Goal: Check status: Check status

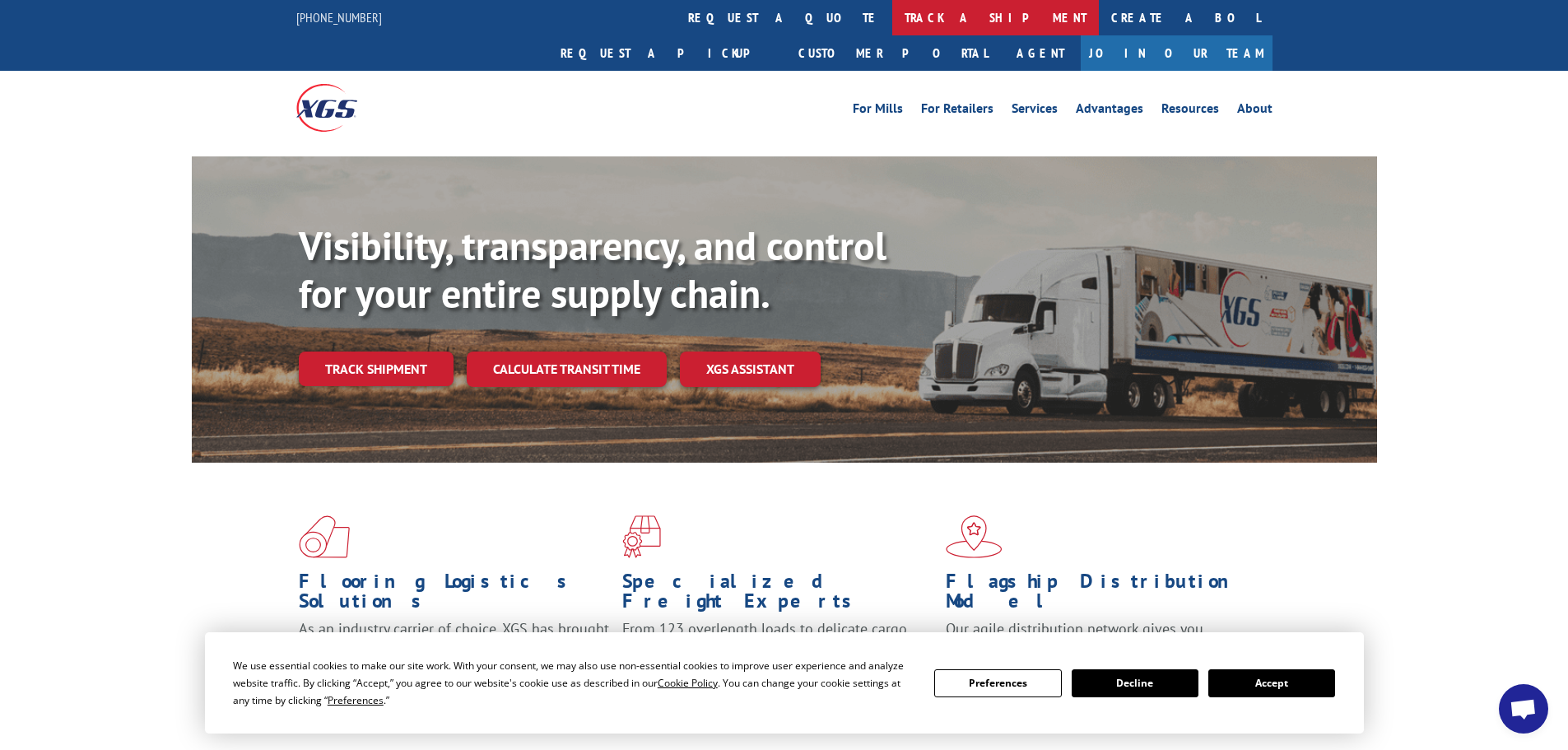
click at [892, 10] on link "track a shipment" at bounding box center [995, 17] width 206 height 35
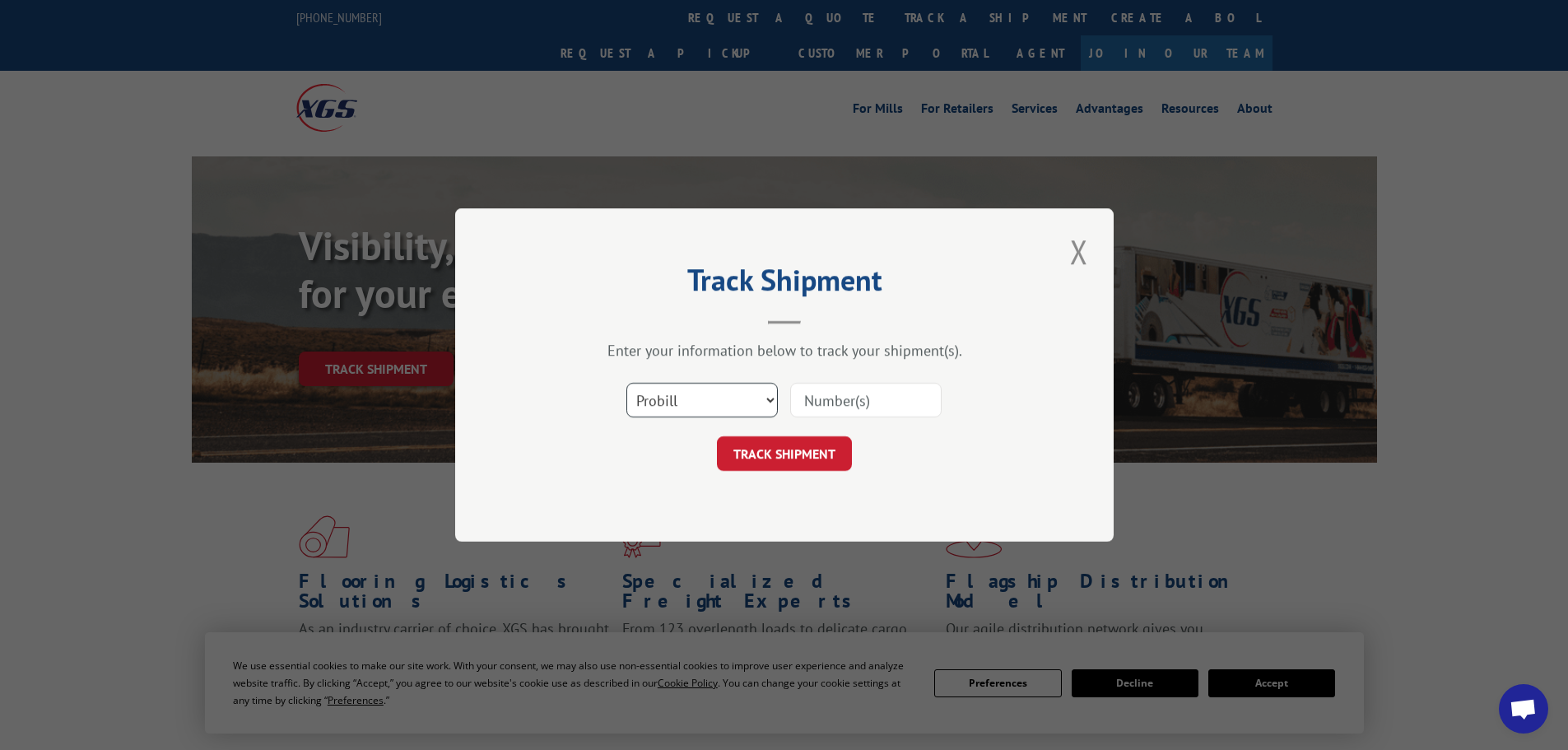
click at [710, 393] on select "Select category... Probill BOL PO" at bounding box center [701, 400] width 151 height 35
select select "po"
click at [626, 383] on select "Select category... Probill BOL PO" at bounding box center [701, 400] width 151 height 35
click at [868, 401] on input at bounding box center [866, 400] width 151 height 35
type input "59990922"
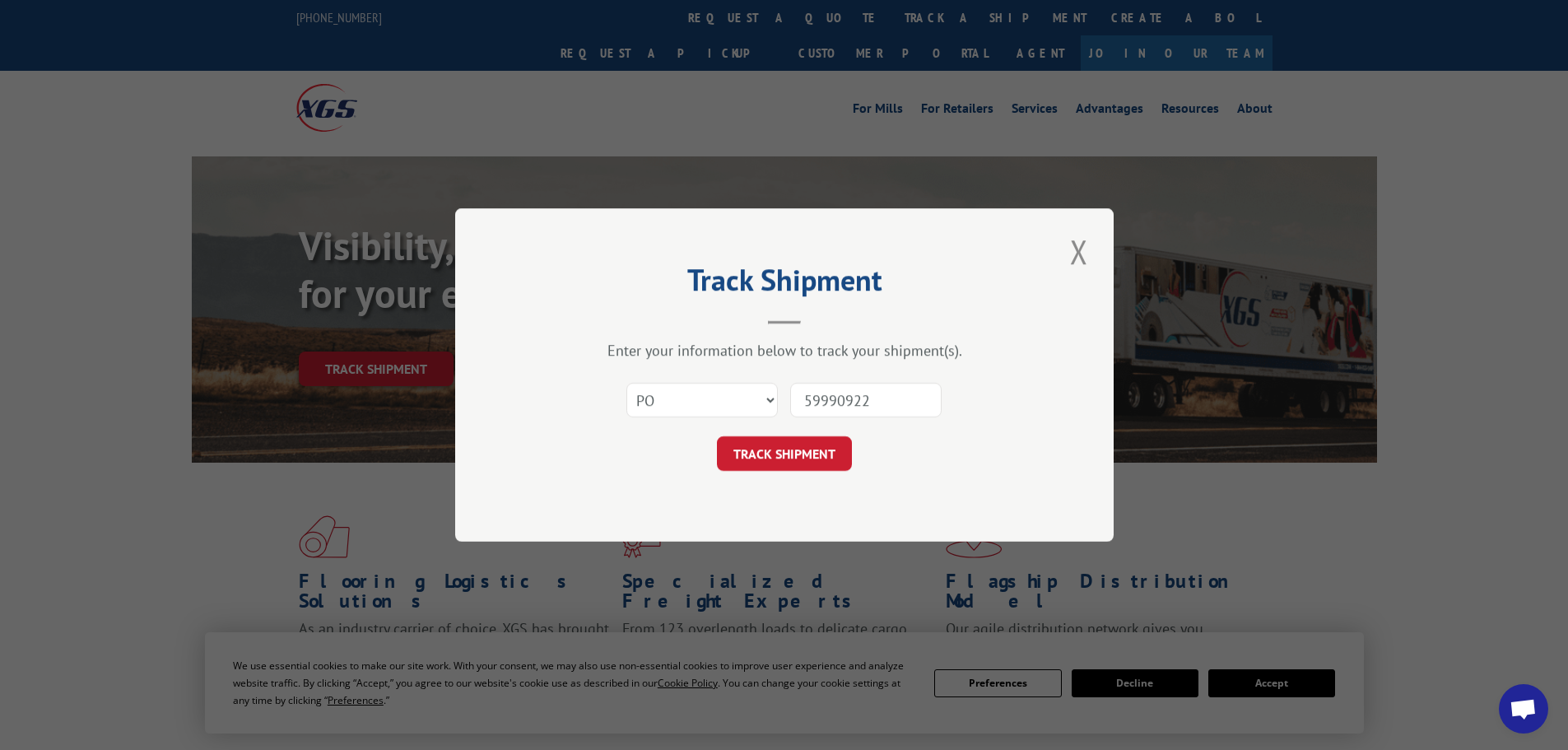
click button "TRACK SHIPMENT" at bounding box center [784, 454] width 135 height 35
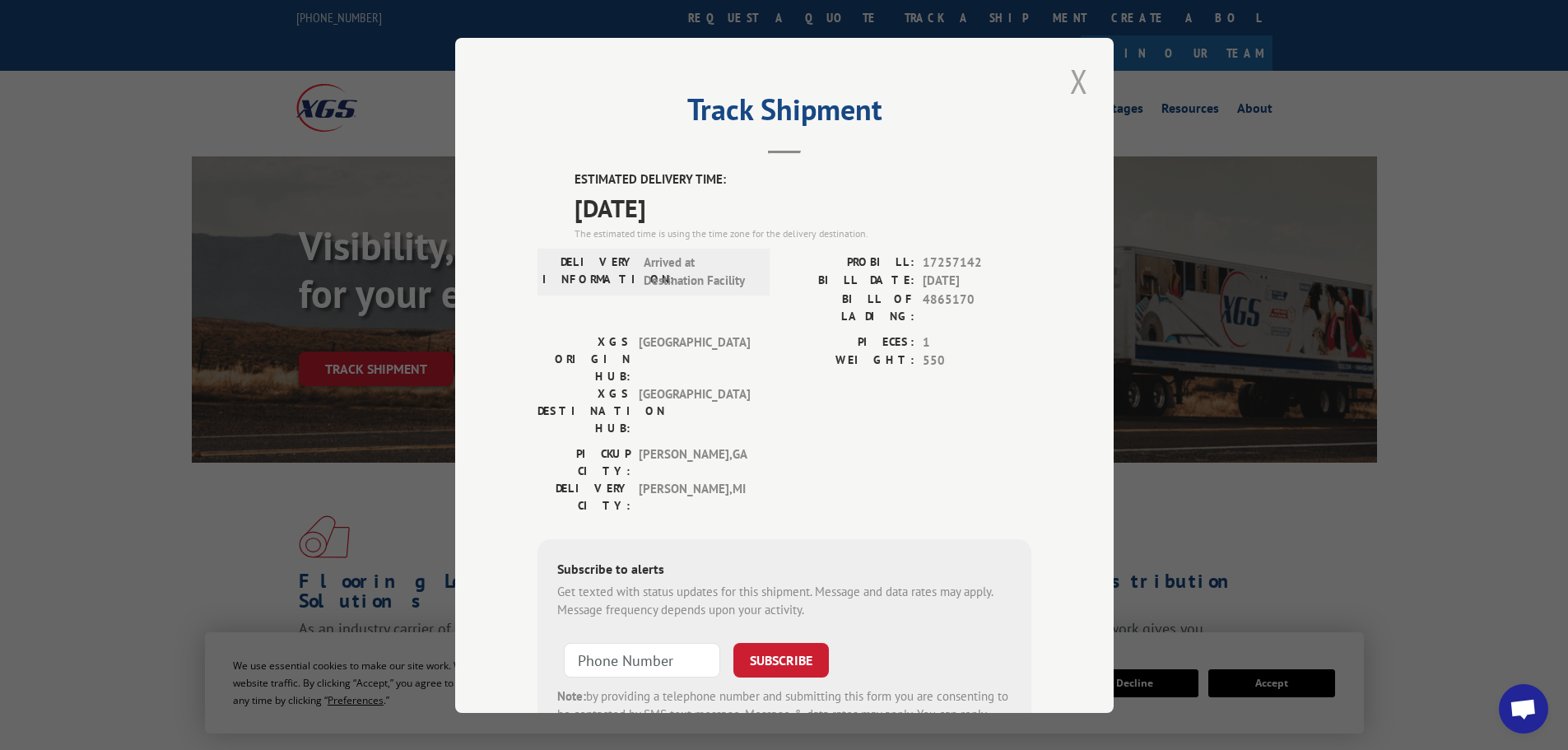
click at [1071, 72] on button "Close modal" at bounding box center [1079, 81] width 28 height 45
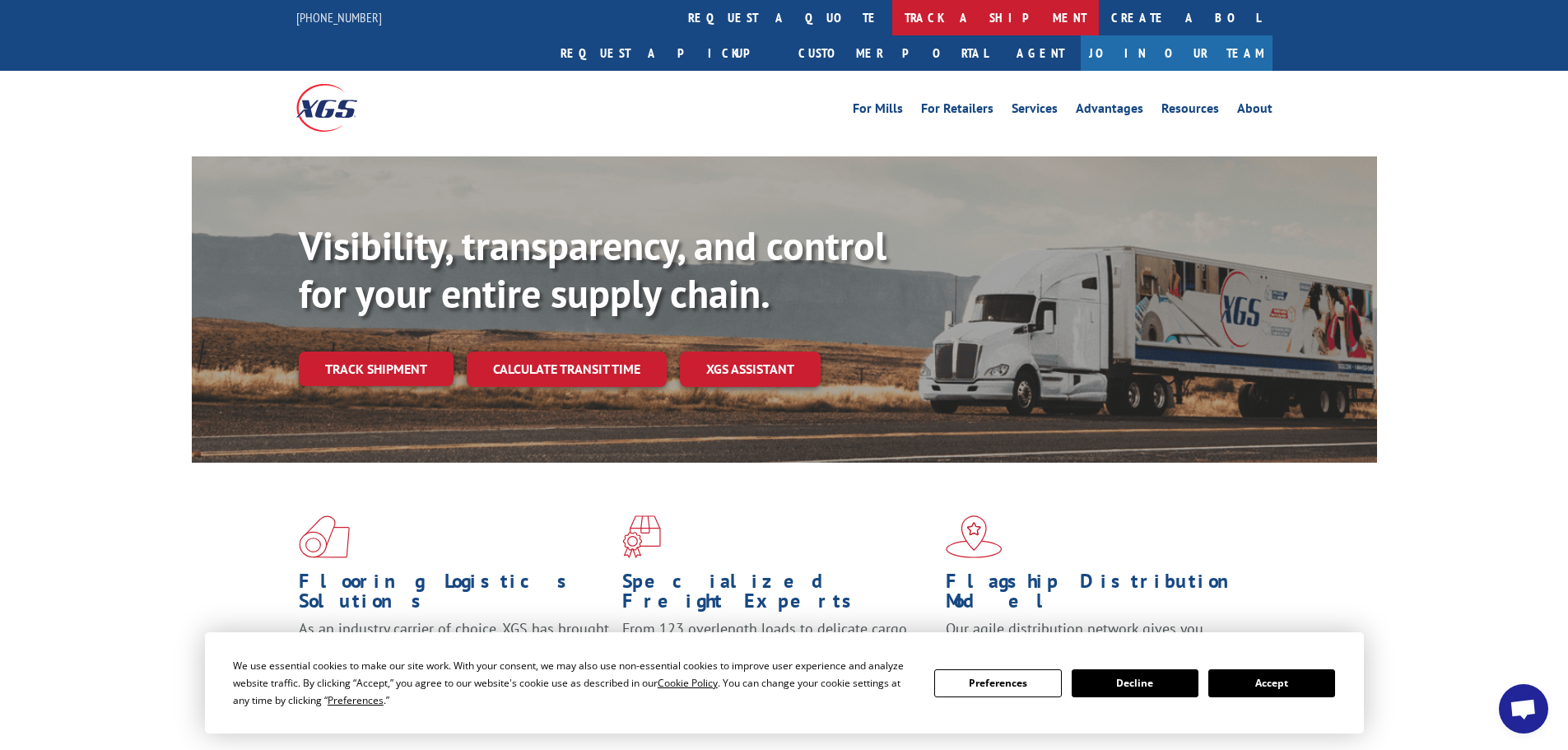
click at [892, 11] on link "track a shipment" at bounding box center [995, 17] width 206 height 35
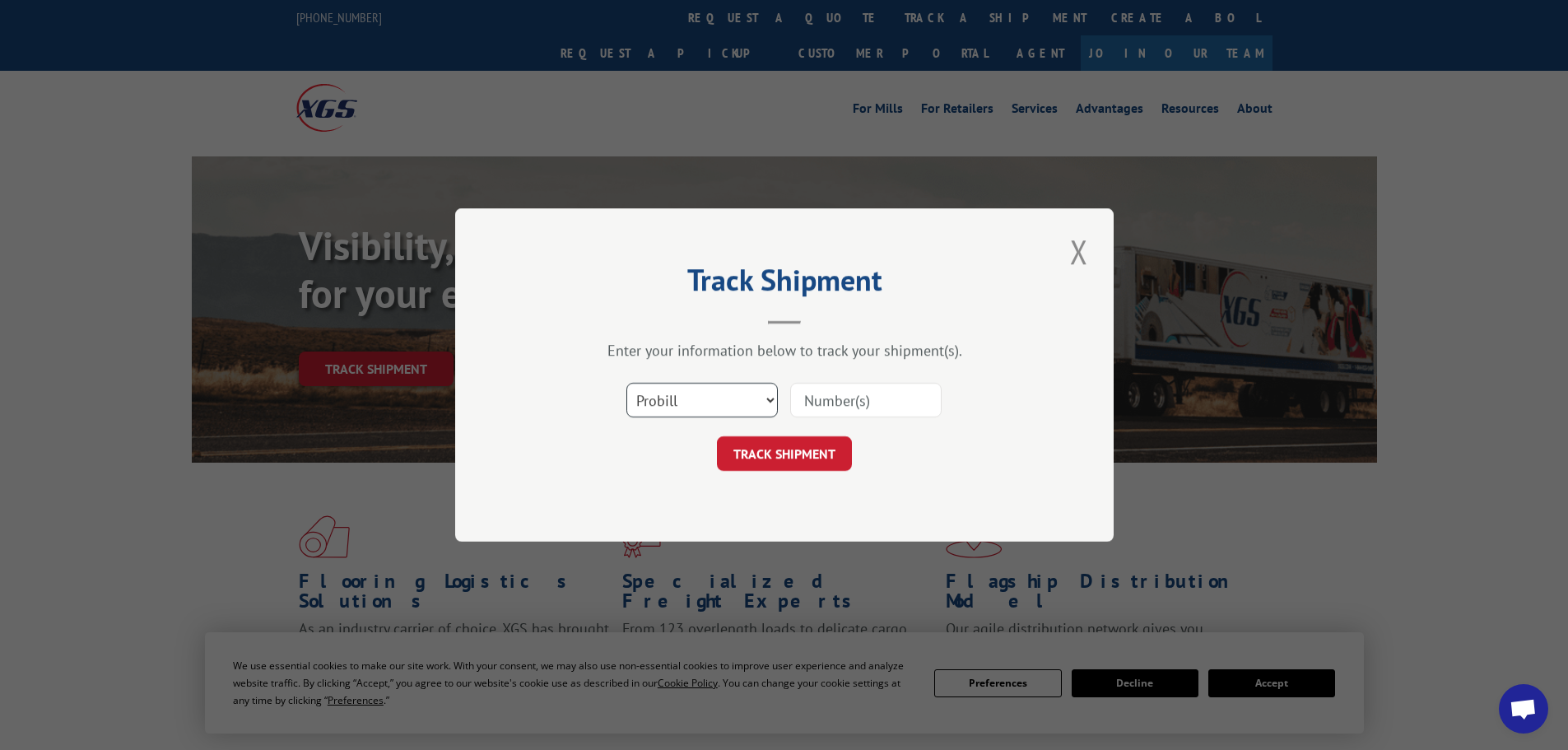
click at [678, 406] on select "Select category... Probill BOL PO" at bounding box center [701, 400] width 151 height 35
select select "po"
click at [626, 383] on select "Select category... Probill BOL PO" at bounding box center [701, 400] width 151 height 35
click at [815, 396] on input at bounding box center [866, 400] width 151 height 35
type input "59990968"
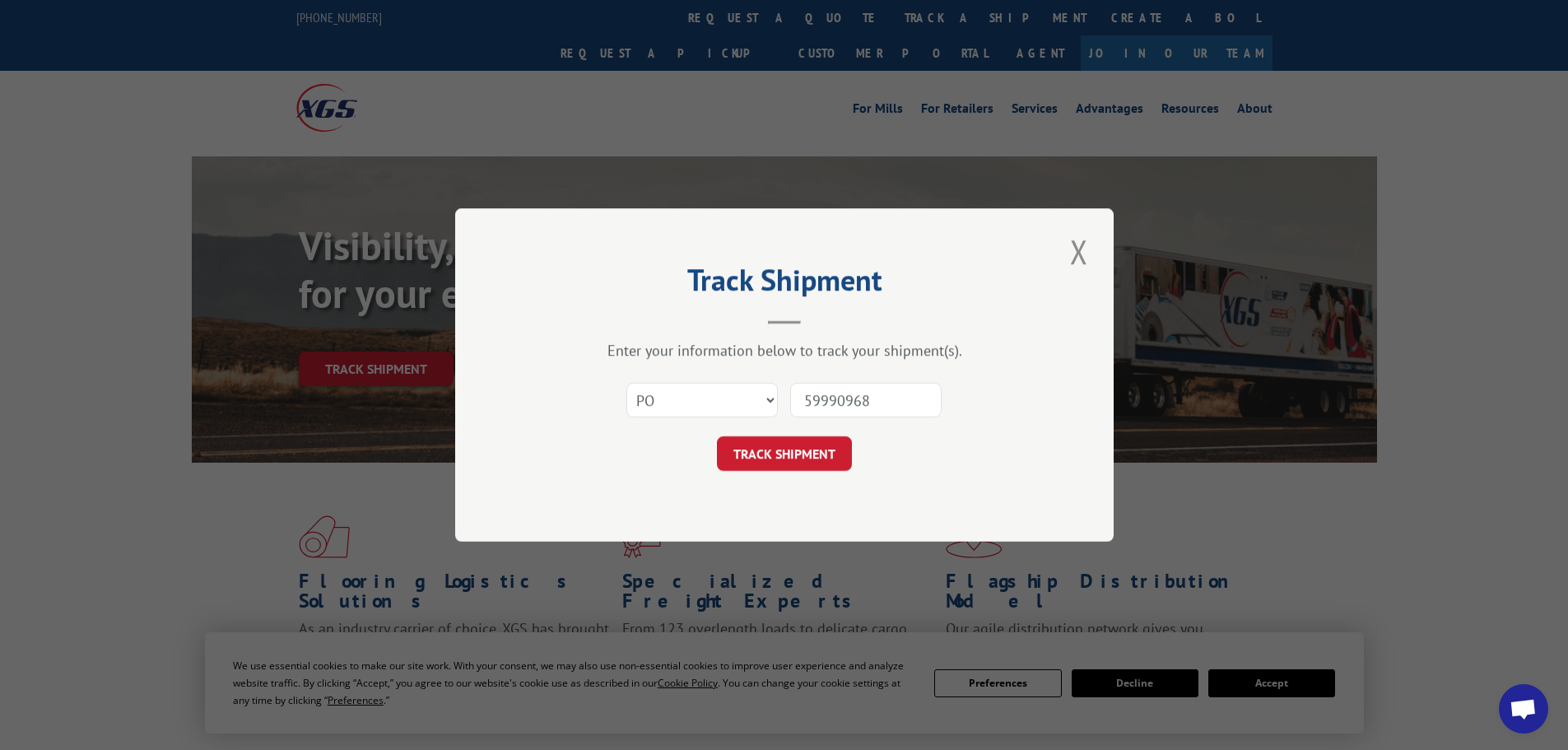
click at [717, 436] on button "TRACK SHIPMENT" at bounding box center [784, 454] width 135 height 35
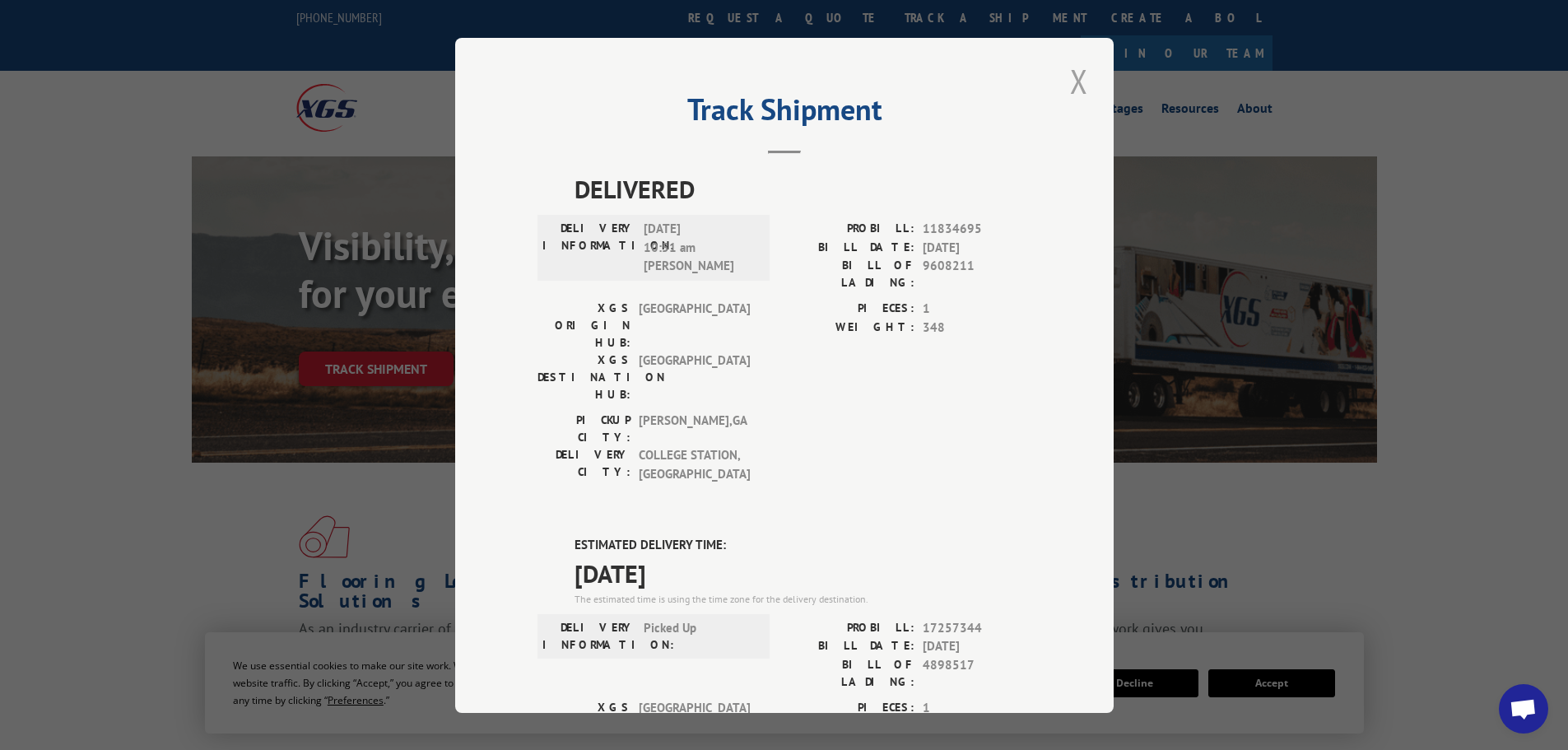
click at [1065, 76] on button "Close modal" at bounding box center [1079, 81] width 28 height 45
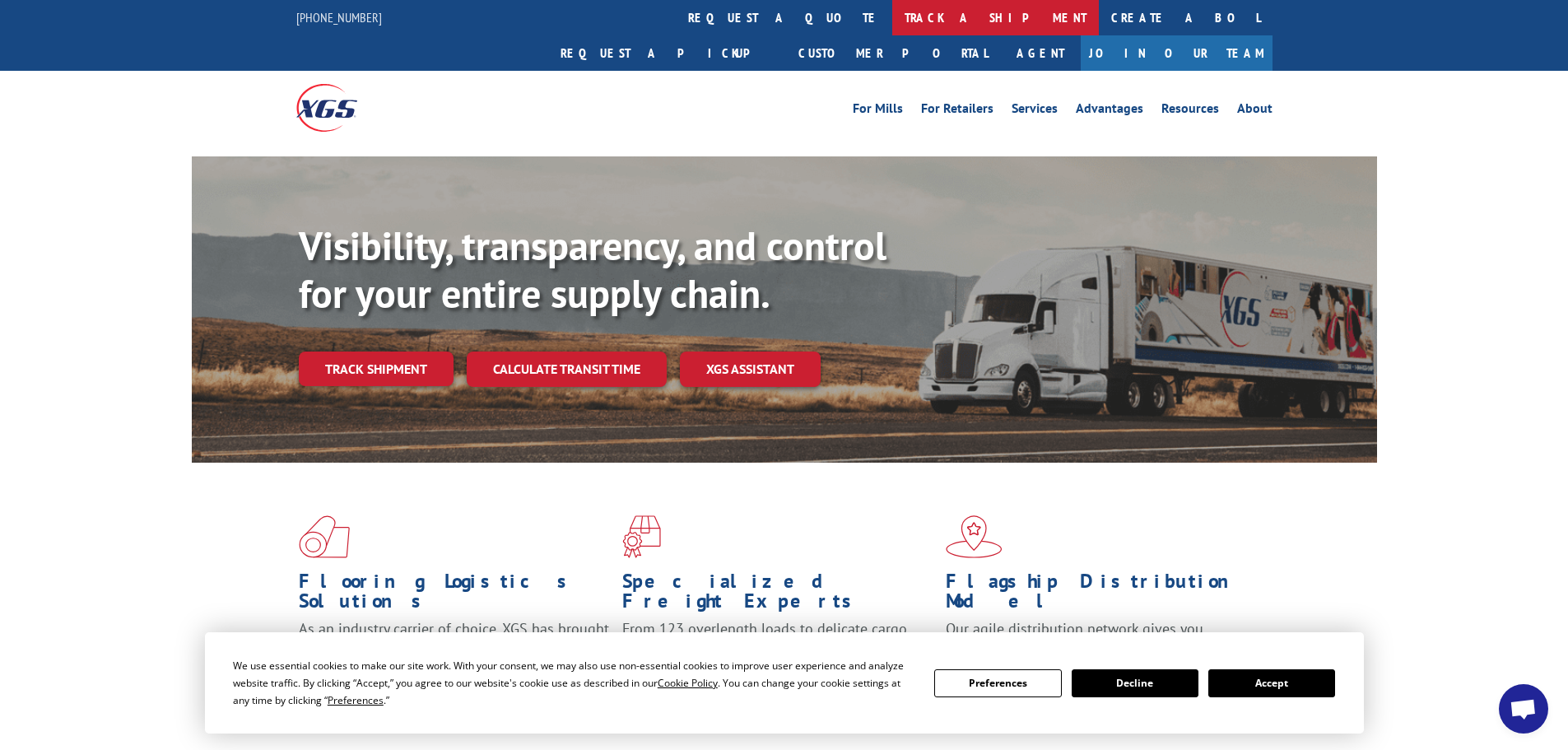
click at [892, 11] on link "track a shipment" at bounding box center [995, 17] width 206 height 35
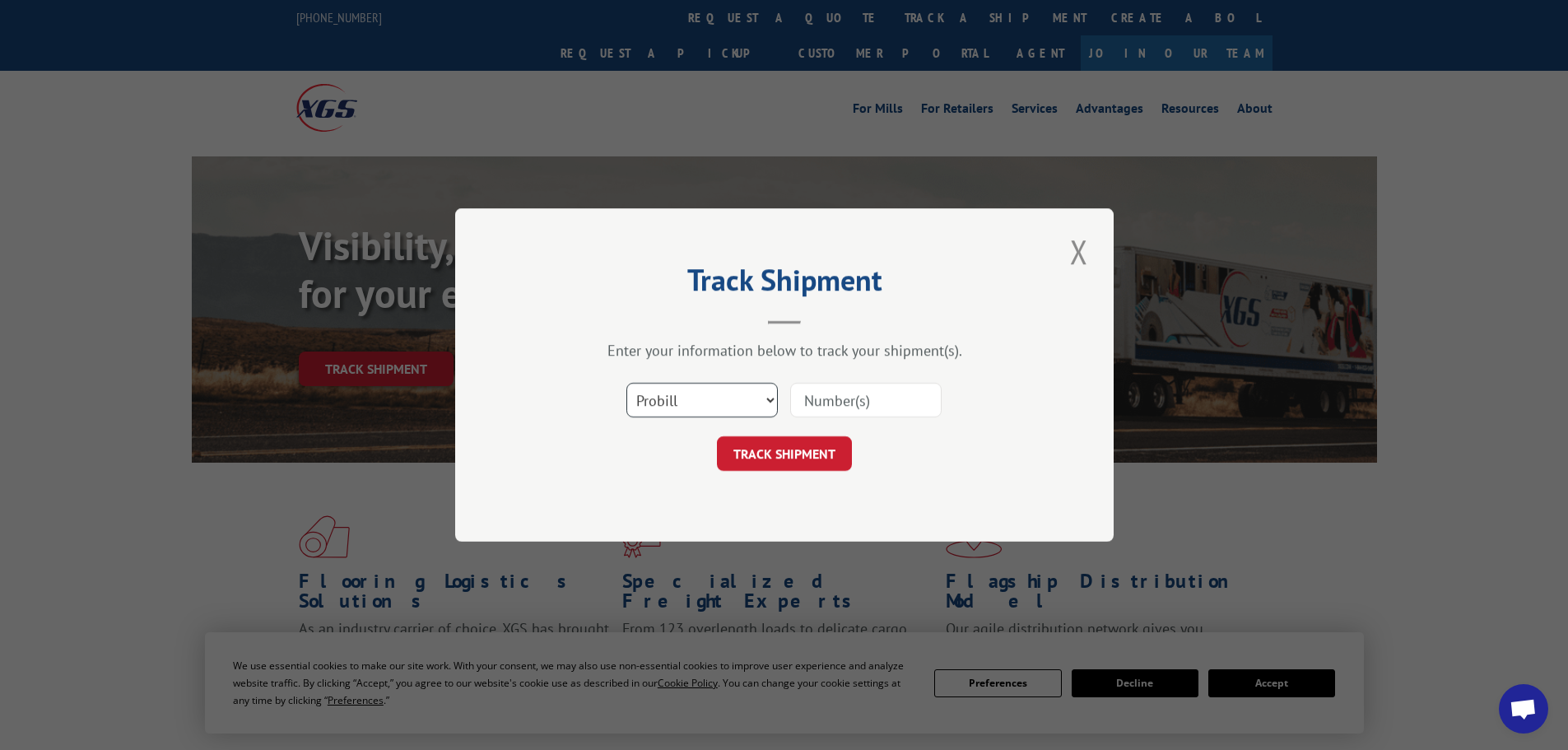
click at [726, 401] on select "Select category... Probill BOL PO" at bounding box center [701, 400] width 151 height 35
select select "po"
click at [626, 383] on select "Select category... Probill BOL PO" at bounding box center [701, 400] width 151 height 35
click at [836, 413] on input at bounding box center [866, 400] width 151 height 35
type input "59990743"
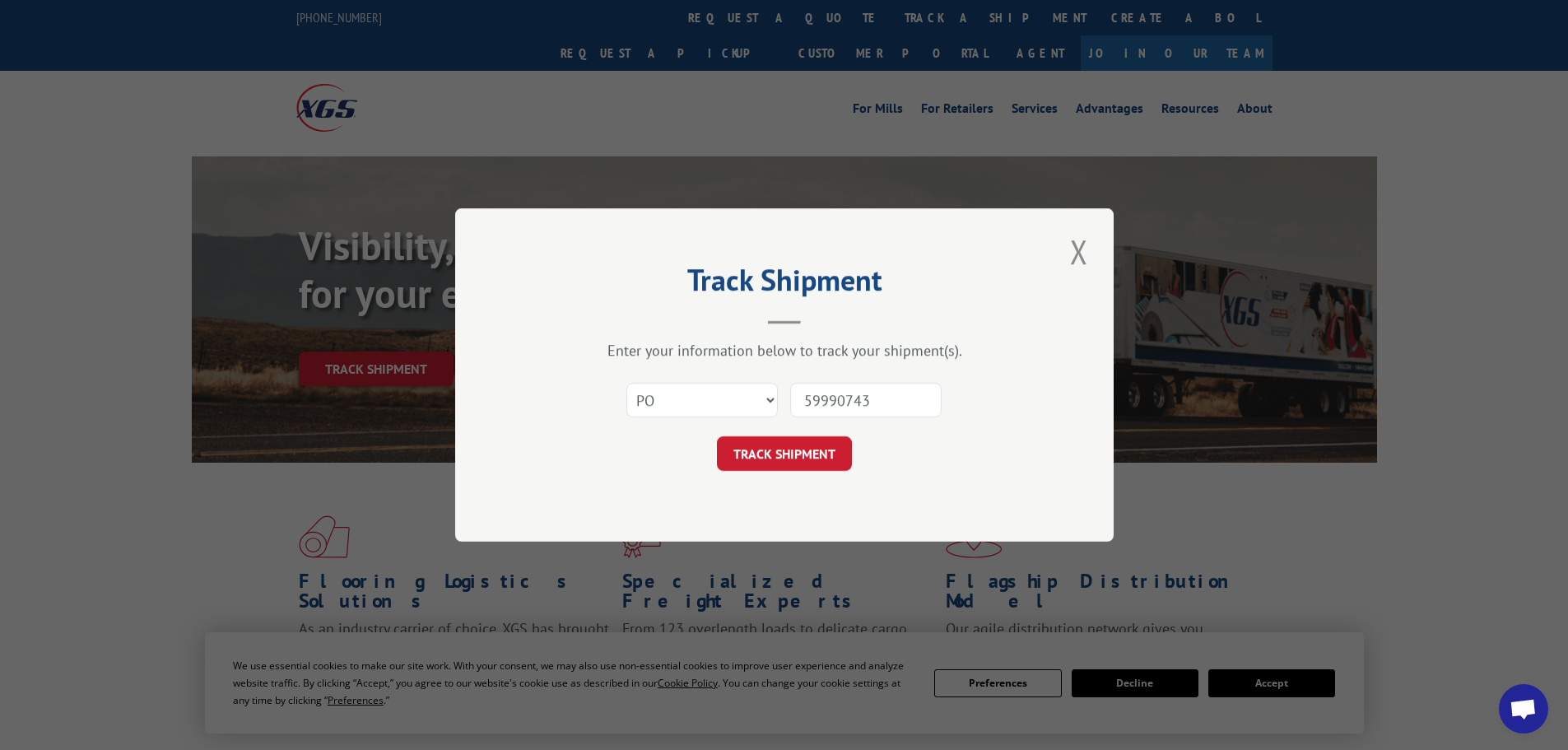
click button "TRACK SHIPMENT" at bounding box center [784, 454] width 135 height 35
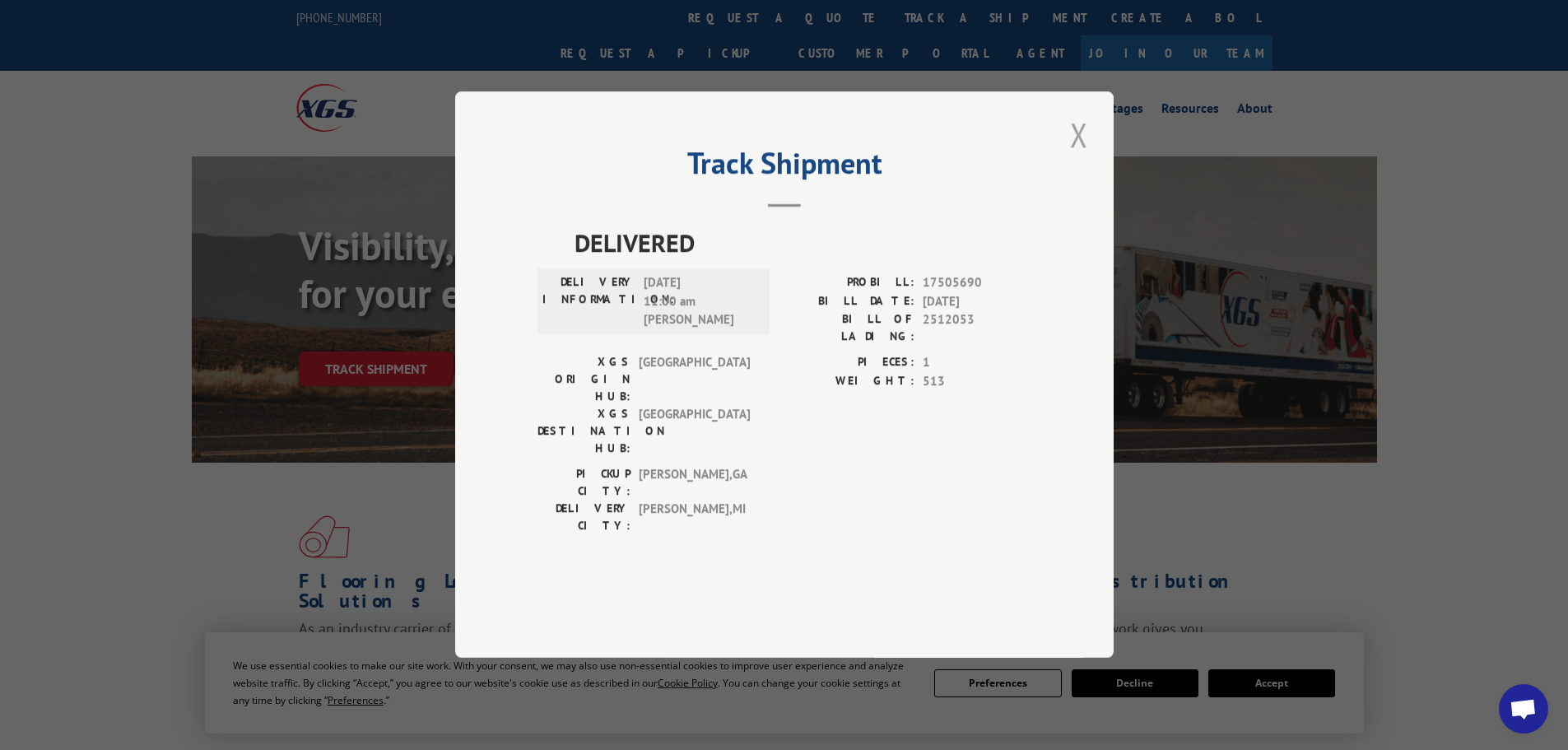
click at [1074, 157] on button "Close modal" at bounding box center [1079, 135] width 28 height 45
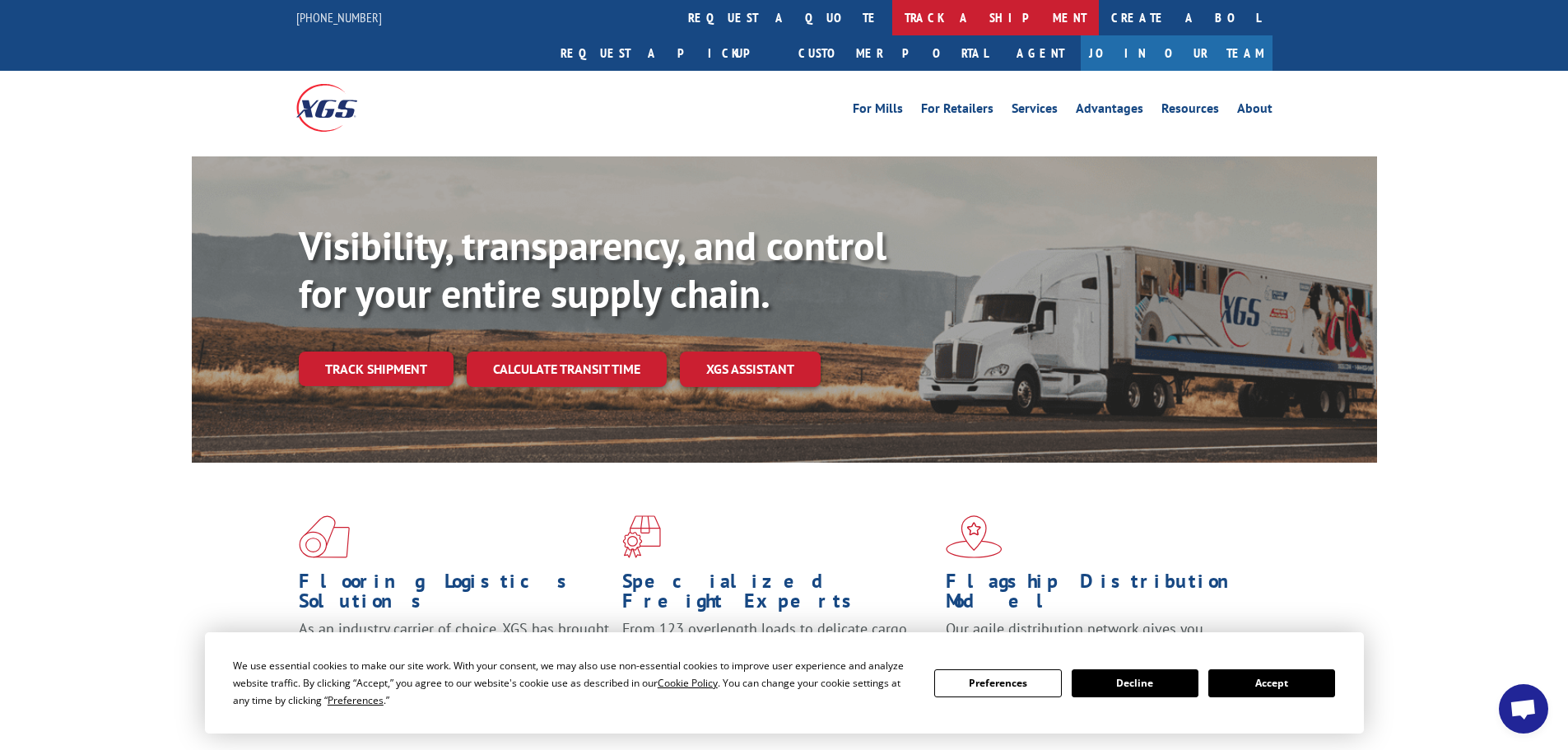
click at [892, 16] on link "track a shipment" at bounding box center [995, 17] width 206 height 35
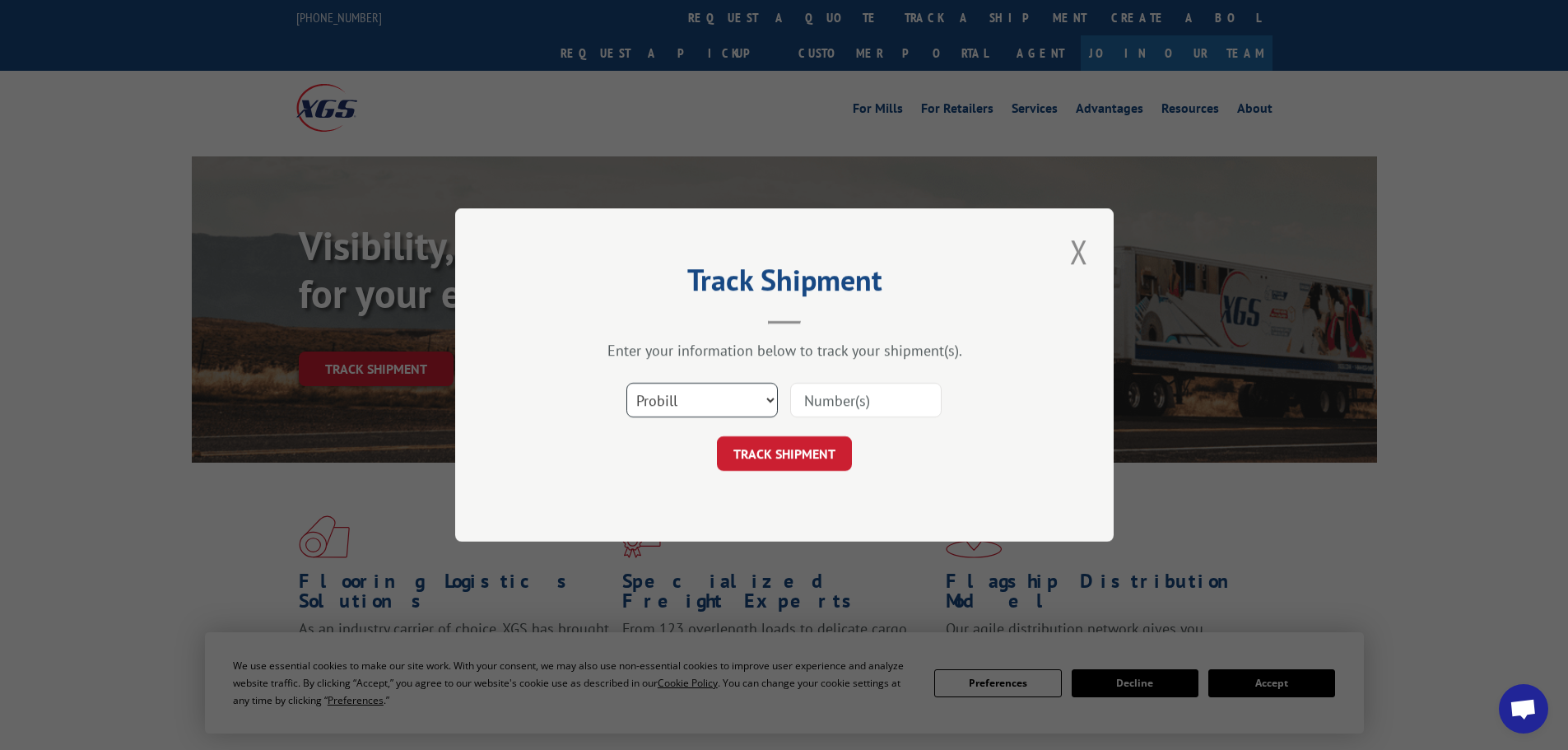
click at [736, 402] on select "Select category... Probill BOL PO" at bounding box center [701, 400] width 151 height 35
select select "po"
click at [626, 383] on select "Select category... Probill BOL PO" at bounding box center [701, 400] width 151 height 35
click at [842, 401] on input at bounding box center [866, 400] width 151 height 35
type input "59990737"
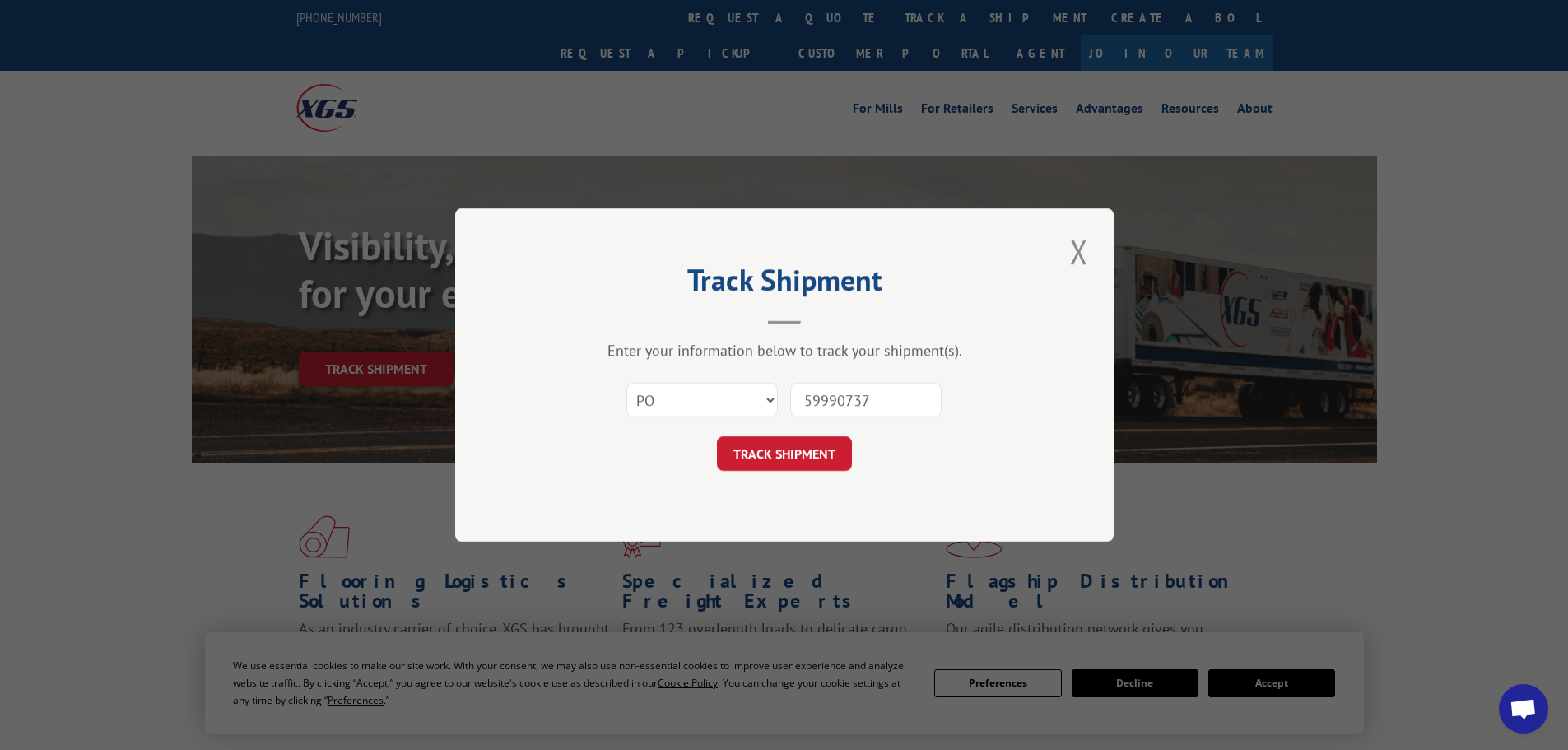
click button "TRACK SHIPMENT" at bounding box center [784, 454] width 135 height 35
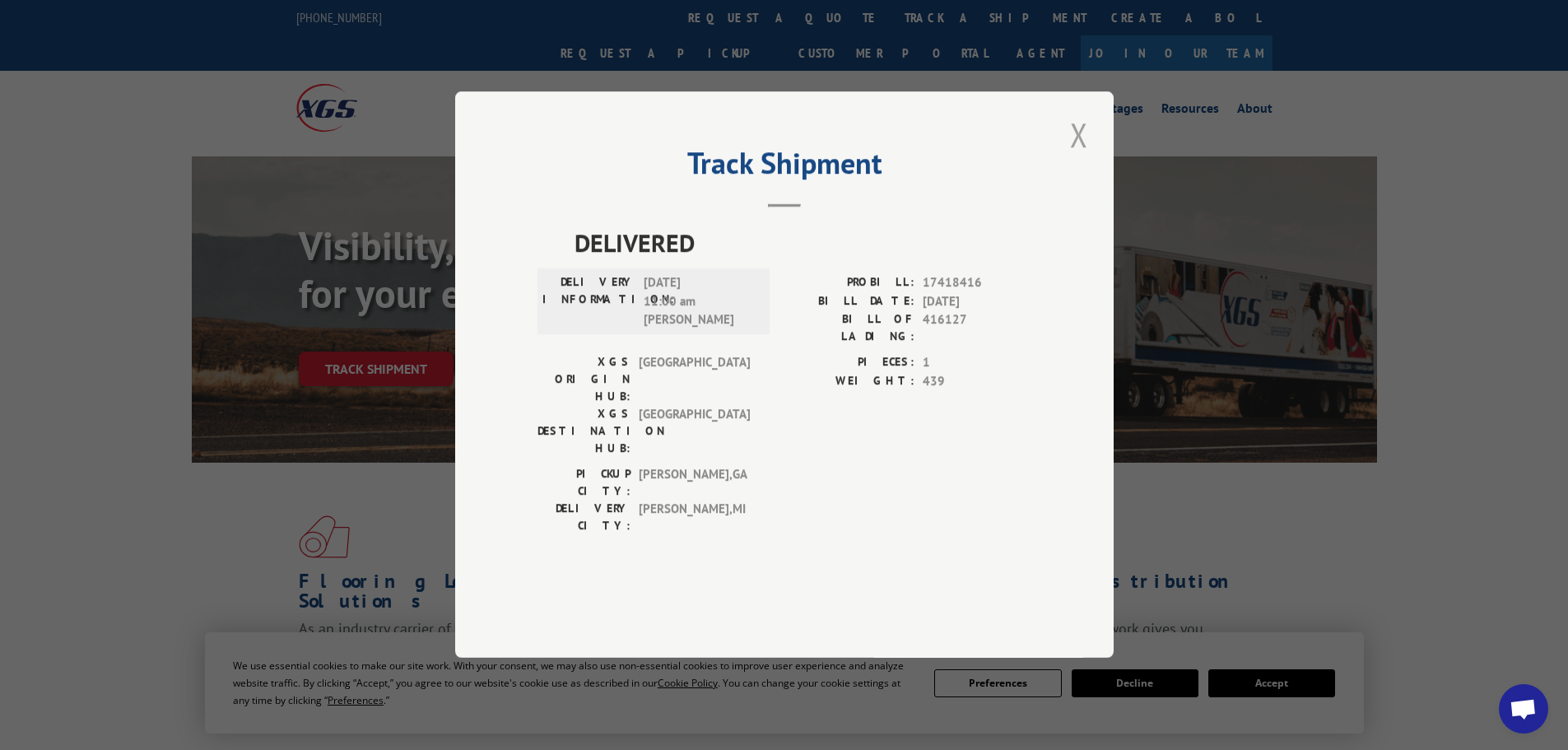
click at [1082, 157] on button "Close modal" at bounding box center [1079, 135] width 28 height 45
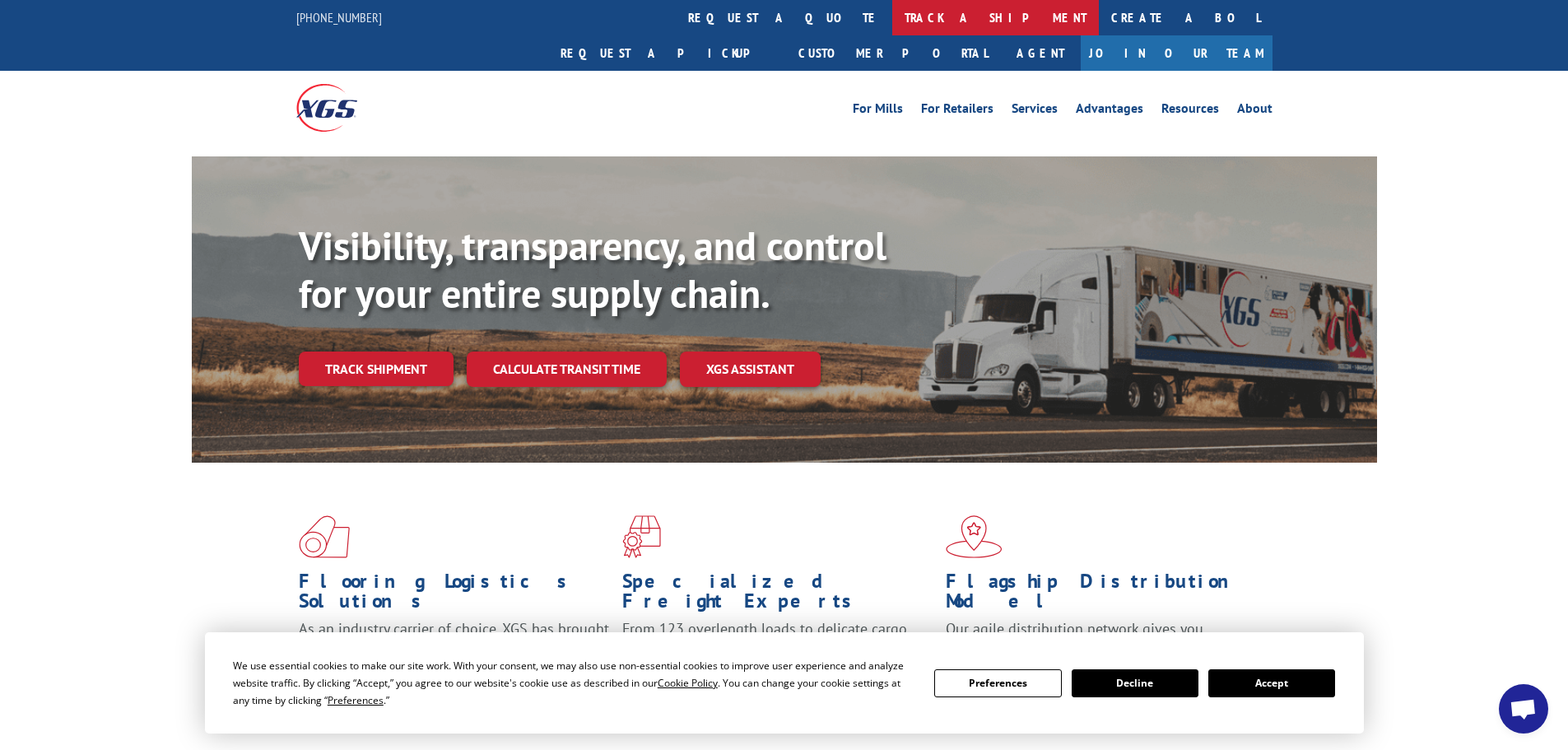
click at [892, 12] on link "track a shipment" at bounding box center [995, 17] width 206 height 35
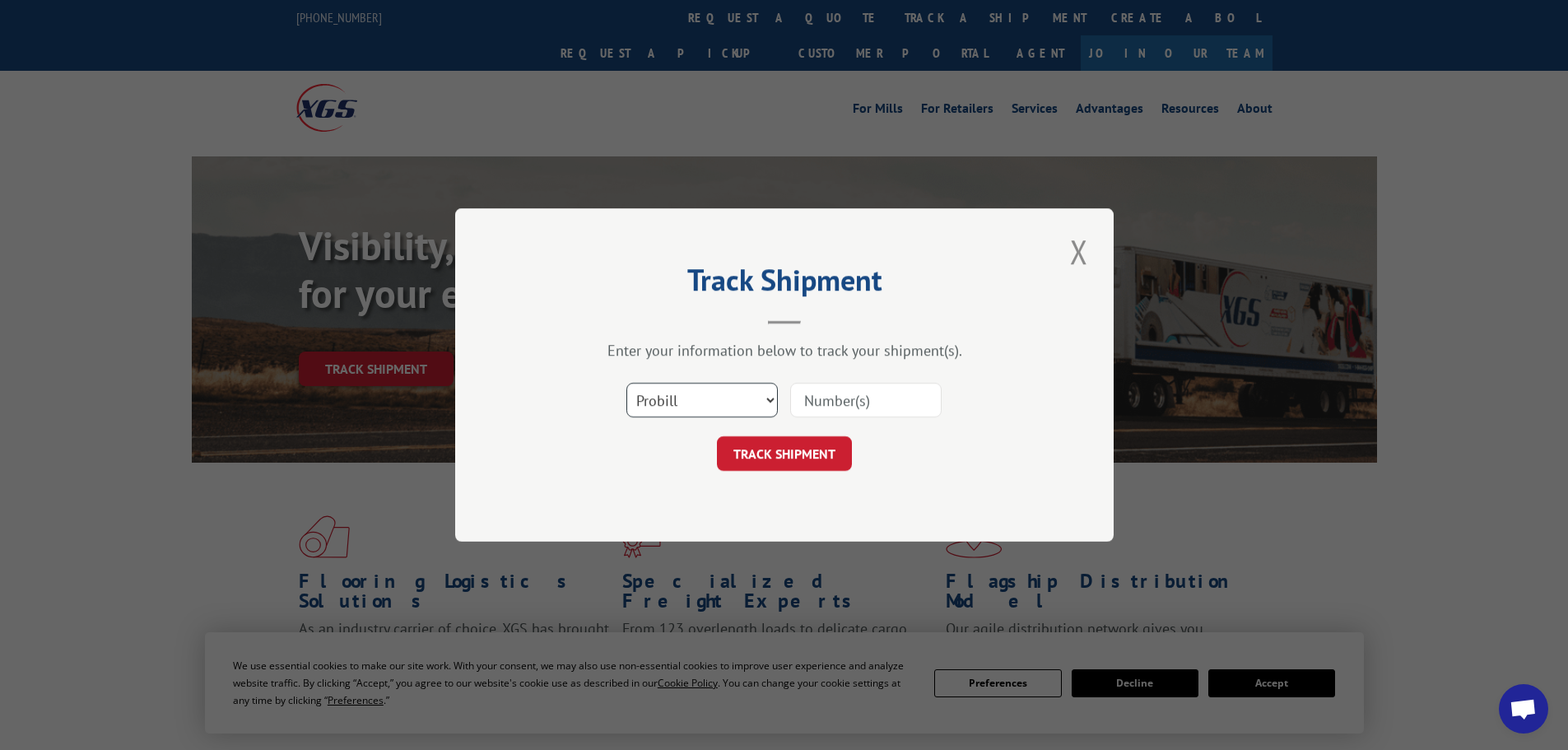
click at [735, 412] on select "Select category... Probill BOL PO" at bounding box center [701, 400] width 151 height 35
select select "po"
click at [626, 383] on select "Select category... Probill BOL PO" at bounding box center [701, 400] width 151 height 35
click at [868, 406] on input at bounding box center [866, 400] width 151 height 35
type input "59990920"
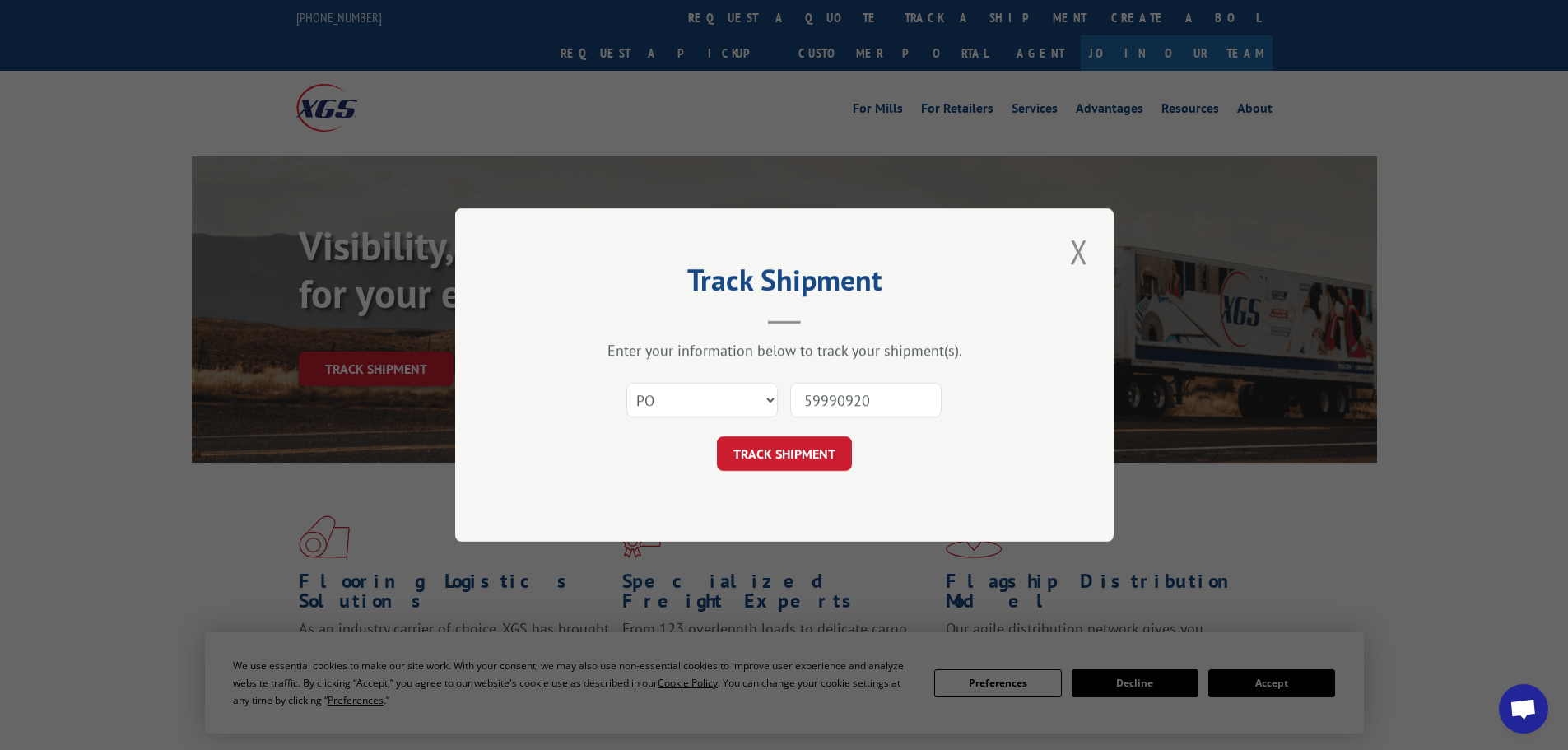
click button "TRACK SHIPMENT" at bounding box center [784, 454] width 135 height 35
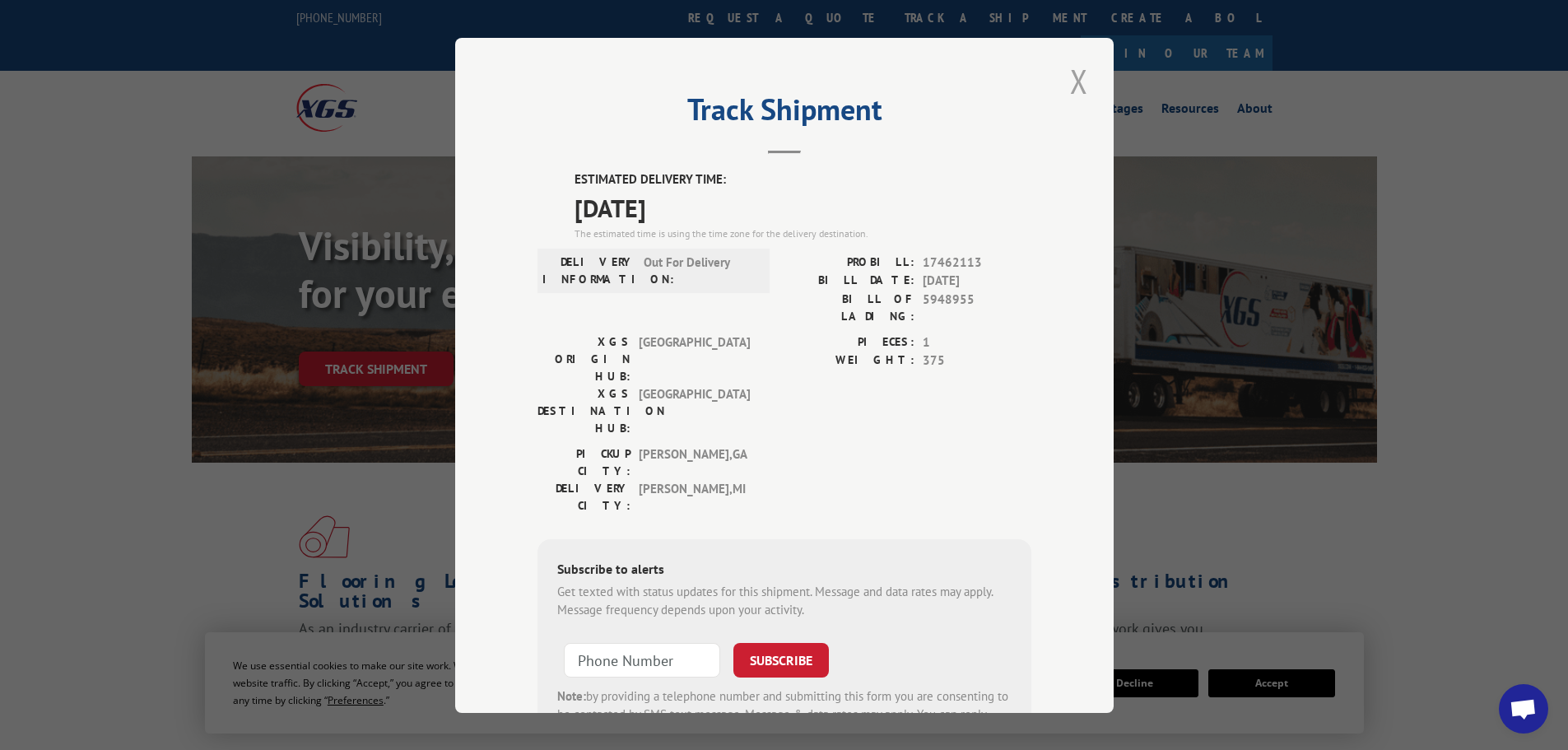
click at [1076, 73] on button "Close modal" at bounding box center [1079, 81] width 28 height 45
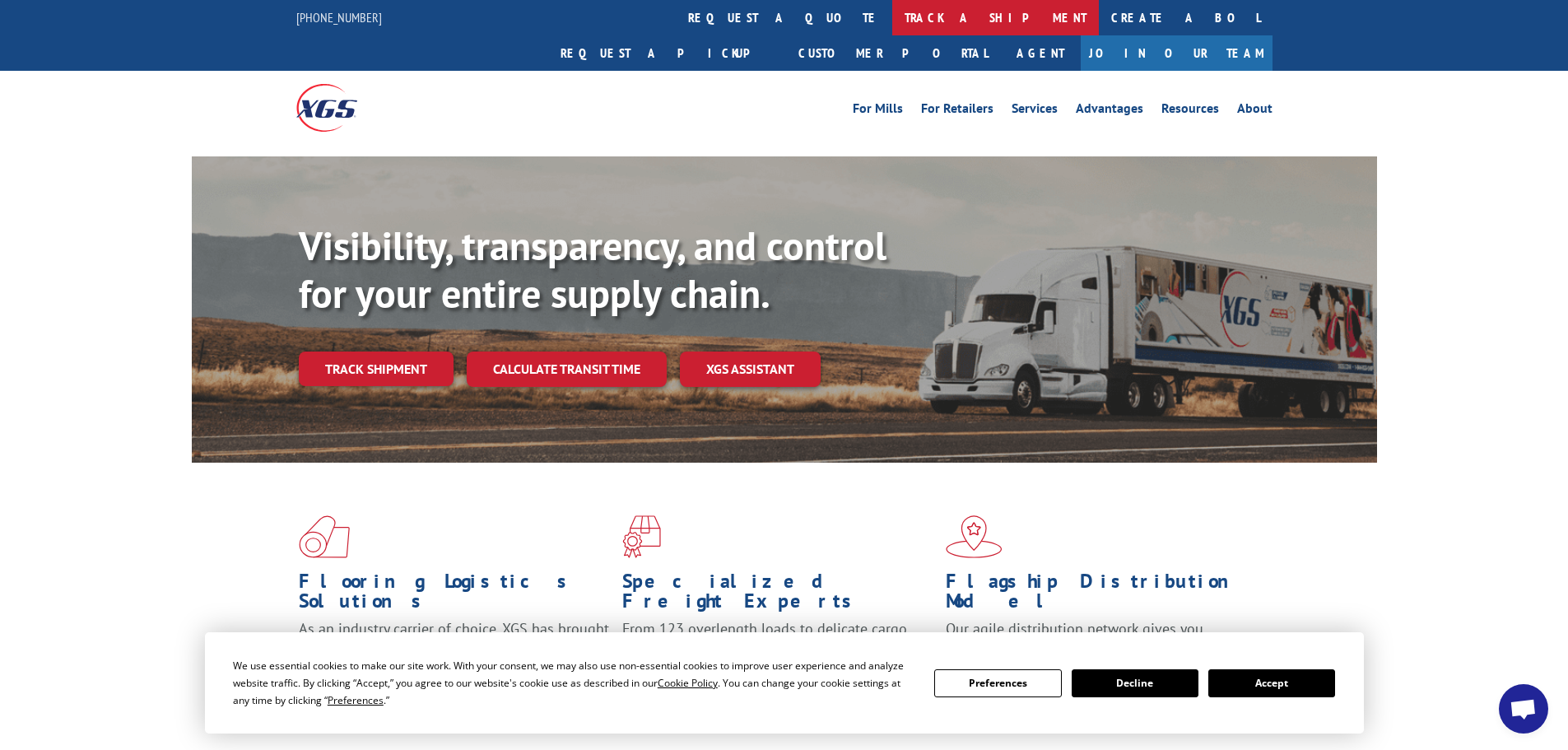
click at [892, 13] on link "track a shipment" at bounding box center [995, 17] width 206 height 35
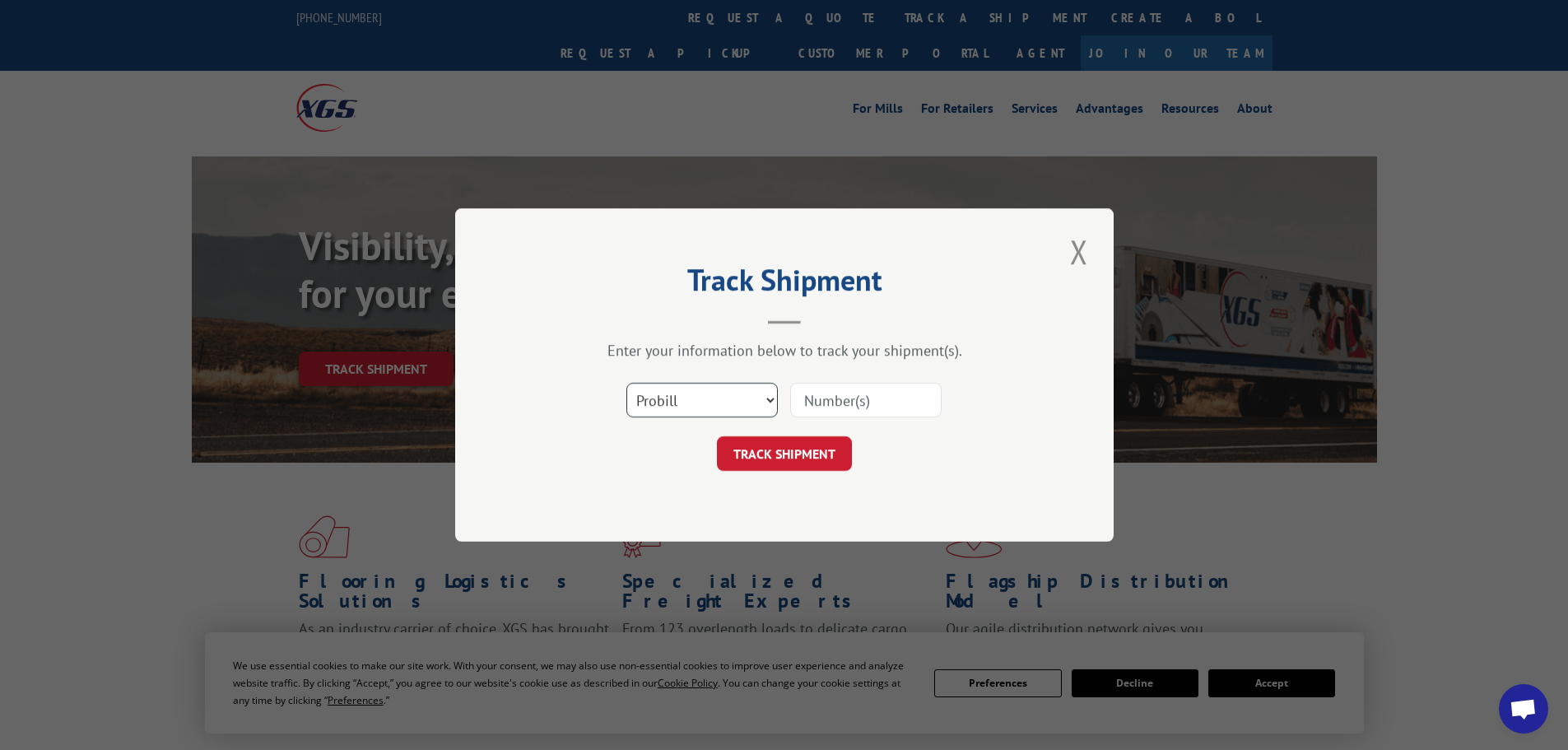
click at [731, 398] on select "Select category... Probill BOL PO" at bounding box center [701, 400] width 151 height 35
select select "po"
click at [626, 383] on select "Select category... Probill BOL PO" at bounding box center [701, 400] width 151 height 35
click at [833, 402] on input at bounding box center [866, 400] width 151 height 35
type input "59990733"
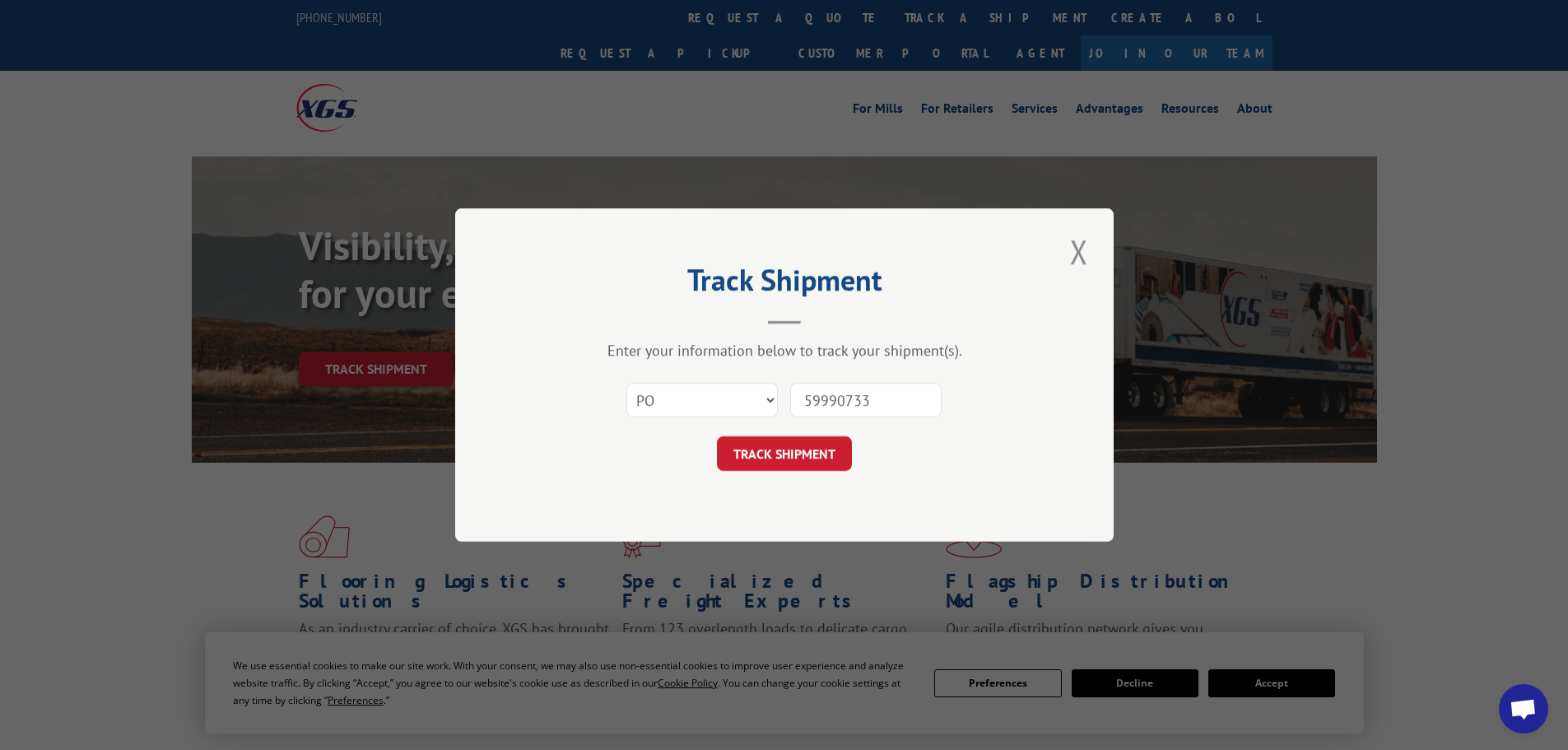
click at [717, 436] on button "TRACK SHIPMENT" at bounding box center [784, 454] width 135 height 35
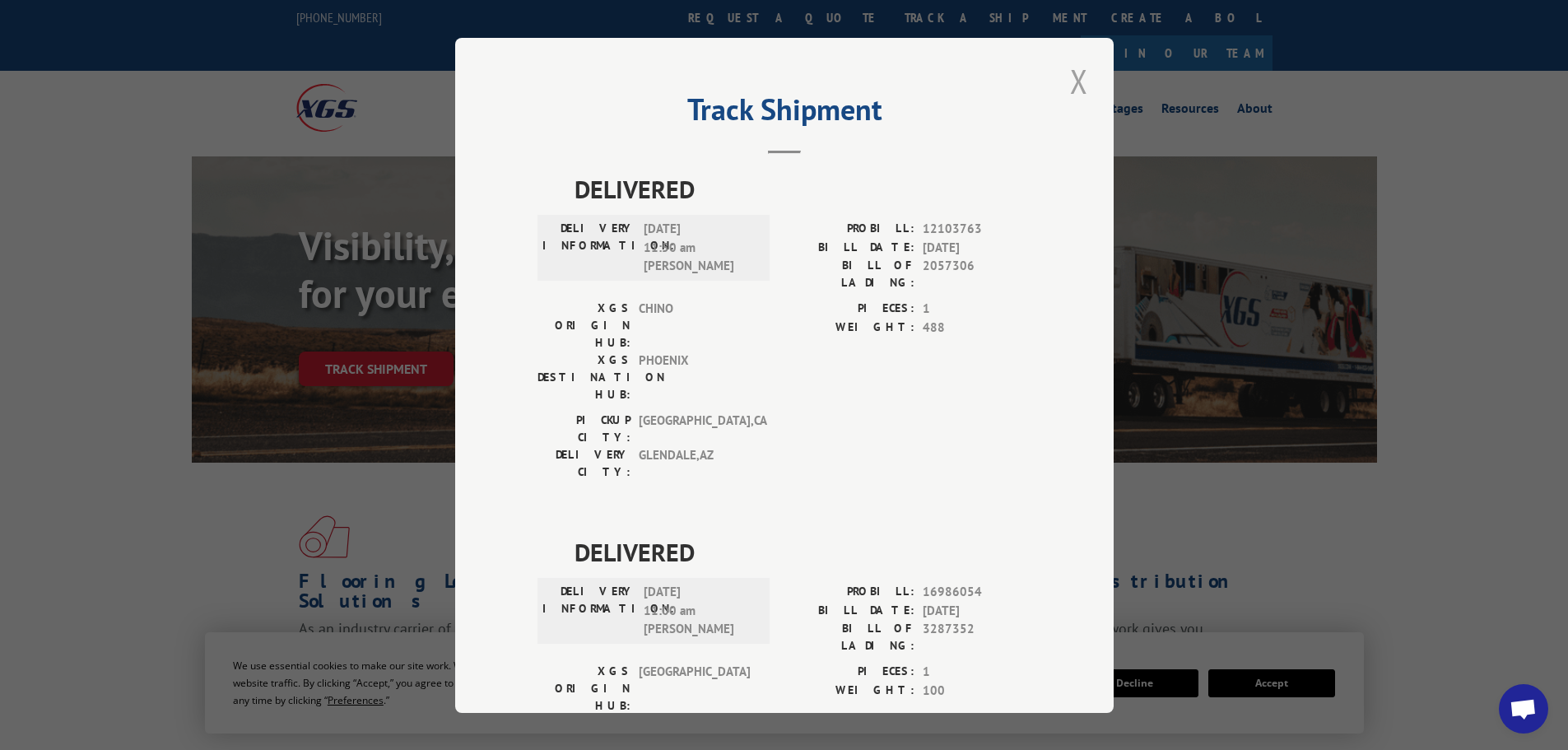
click at [1073, 70] on button "Close modal" at bounding box center [1079, 81] width 28 height 45
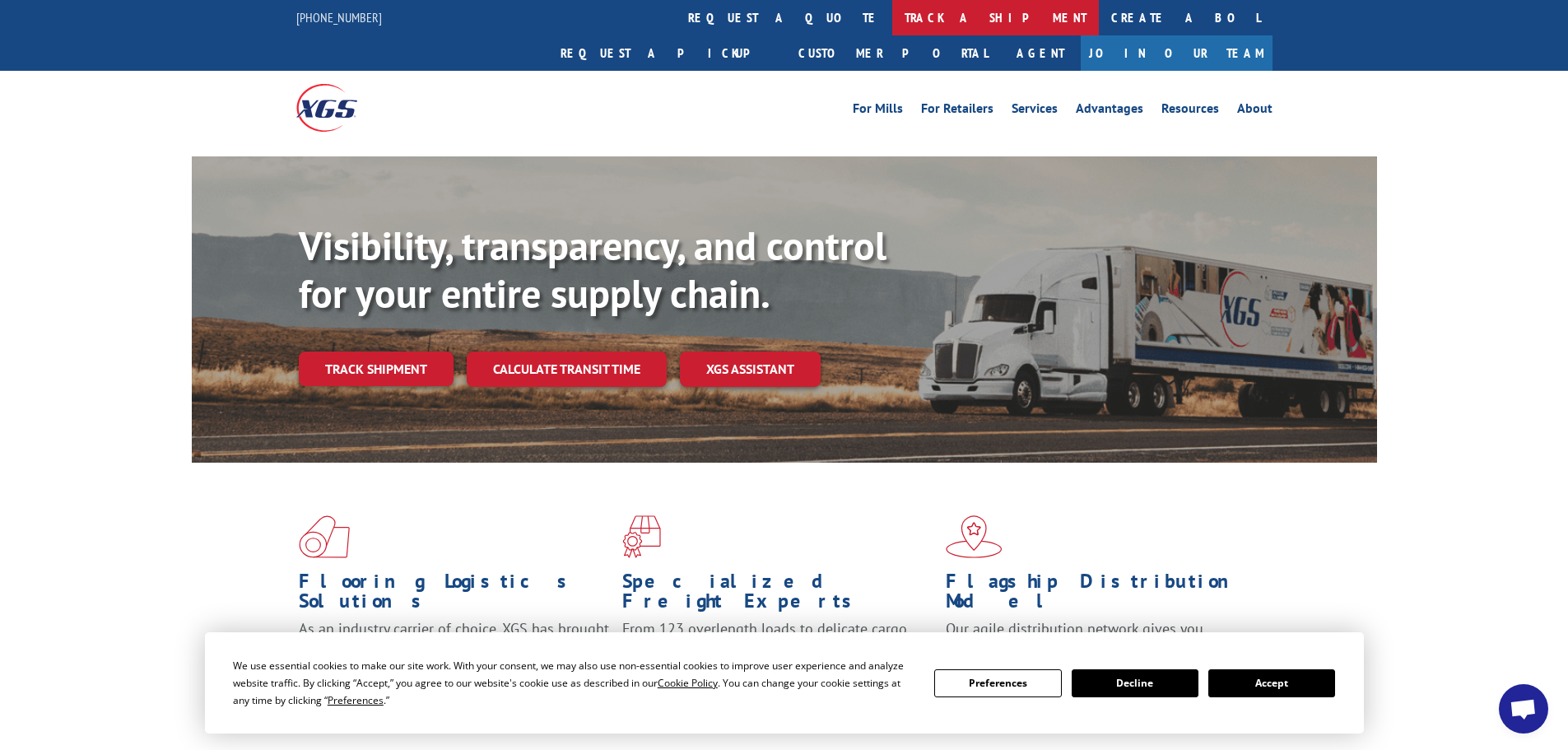
click at [892, 21] on link "track a shipment" at bounding box center [995, 17] width 206 height 35
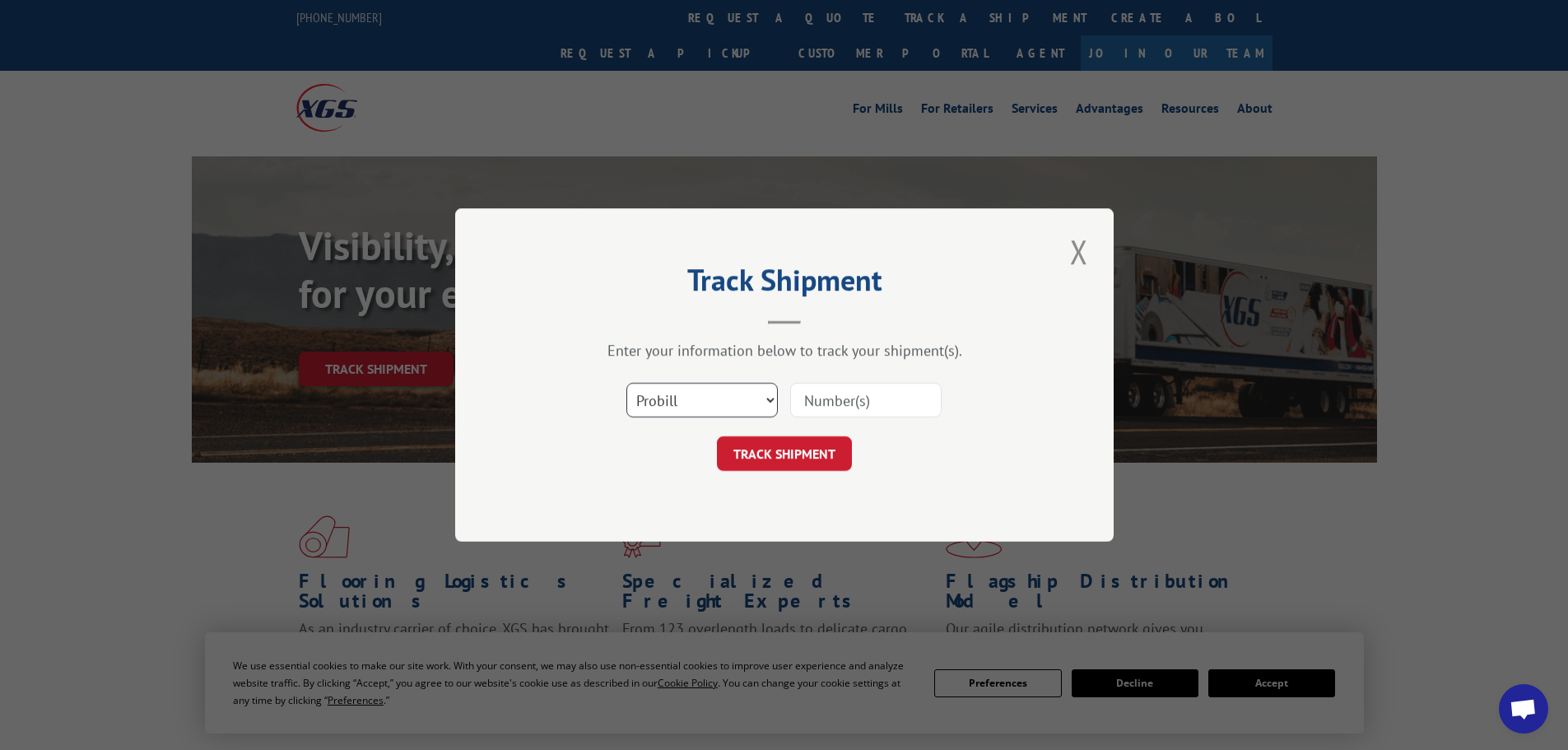
click at [695, 415] on select "Select category... Probill BOL PO" at bounding box center [701, 400] width 151 height 35
select select "po"
click at [626, 383] on select "Select category... Probill BOL PO" at bounding box center [701, 400] width 151 height 35
click at [867, 395] on input at bounding box center [866, 400] width 151 height 35
type input "59990967"
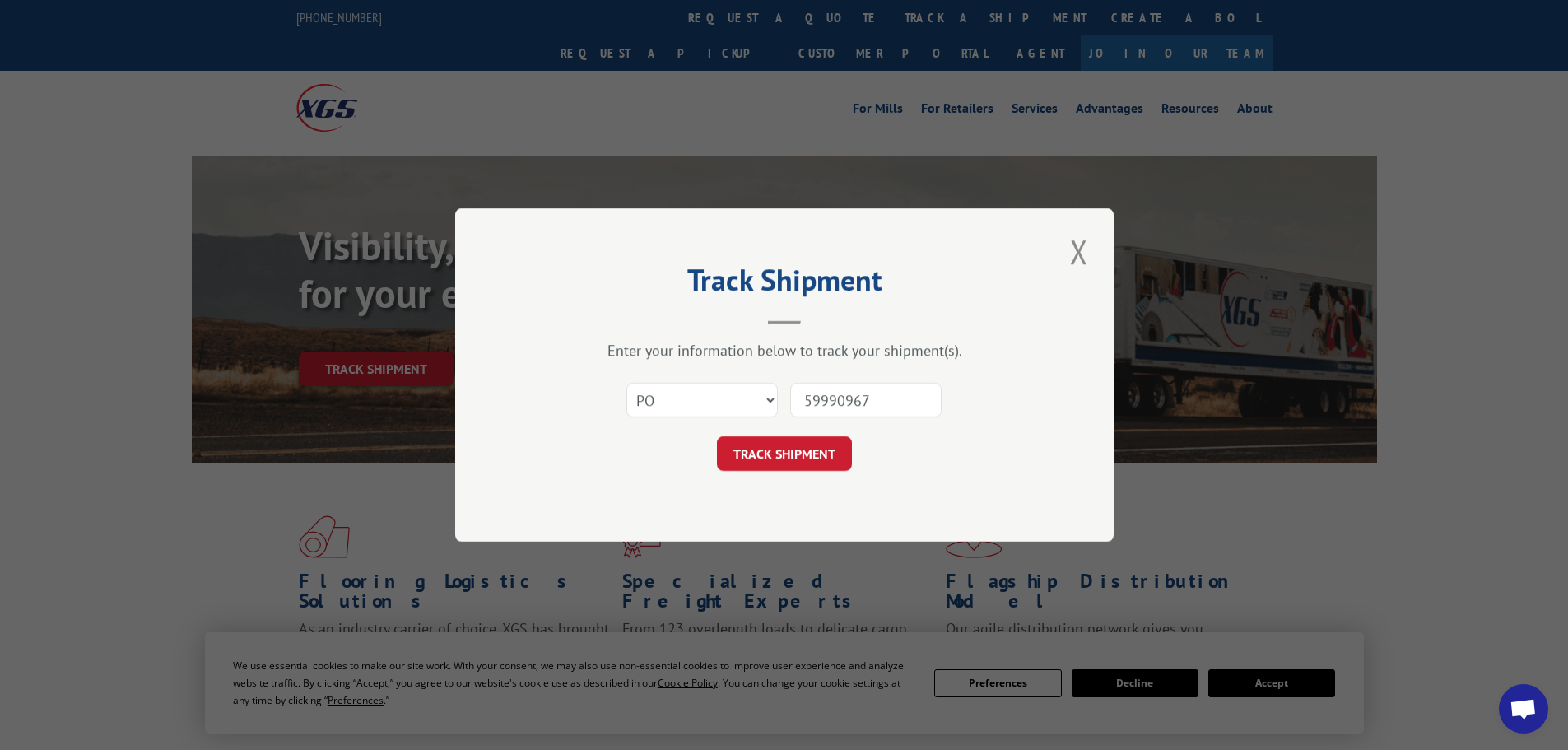
click at [717, 436] on button "TRACK SHIPMENT" at bounding box center [784, 454] width 135 height 35
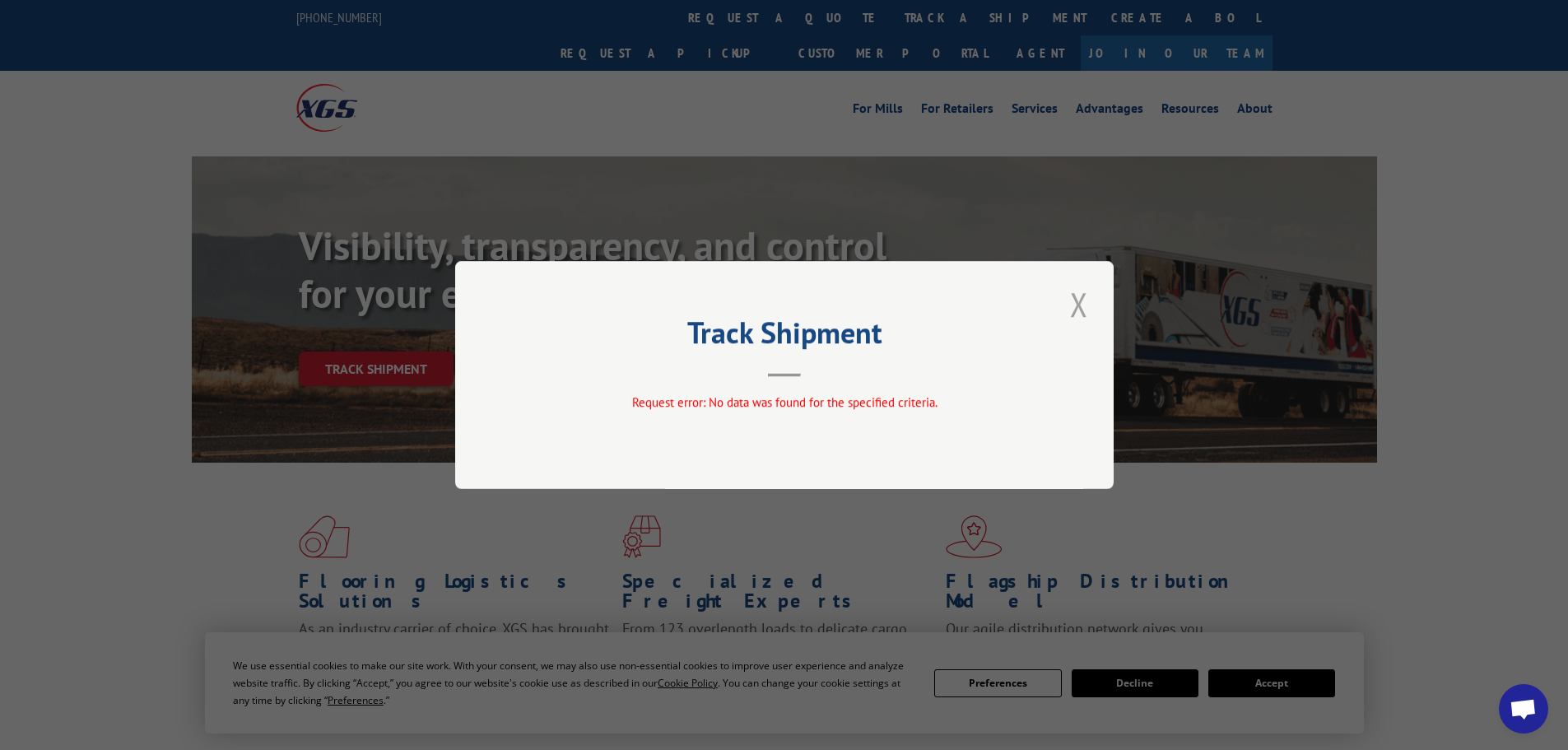
click at [1083, 302] on button "Close modal" at bounding box center [1079, 304] width 28 height 45
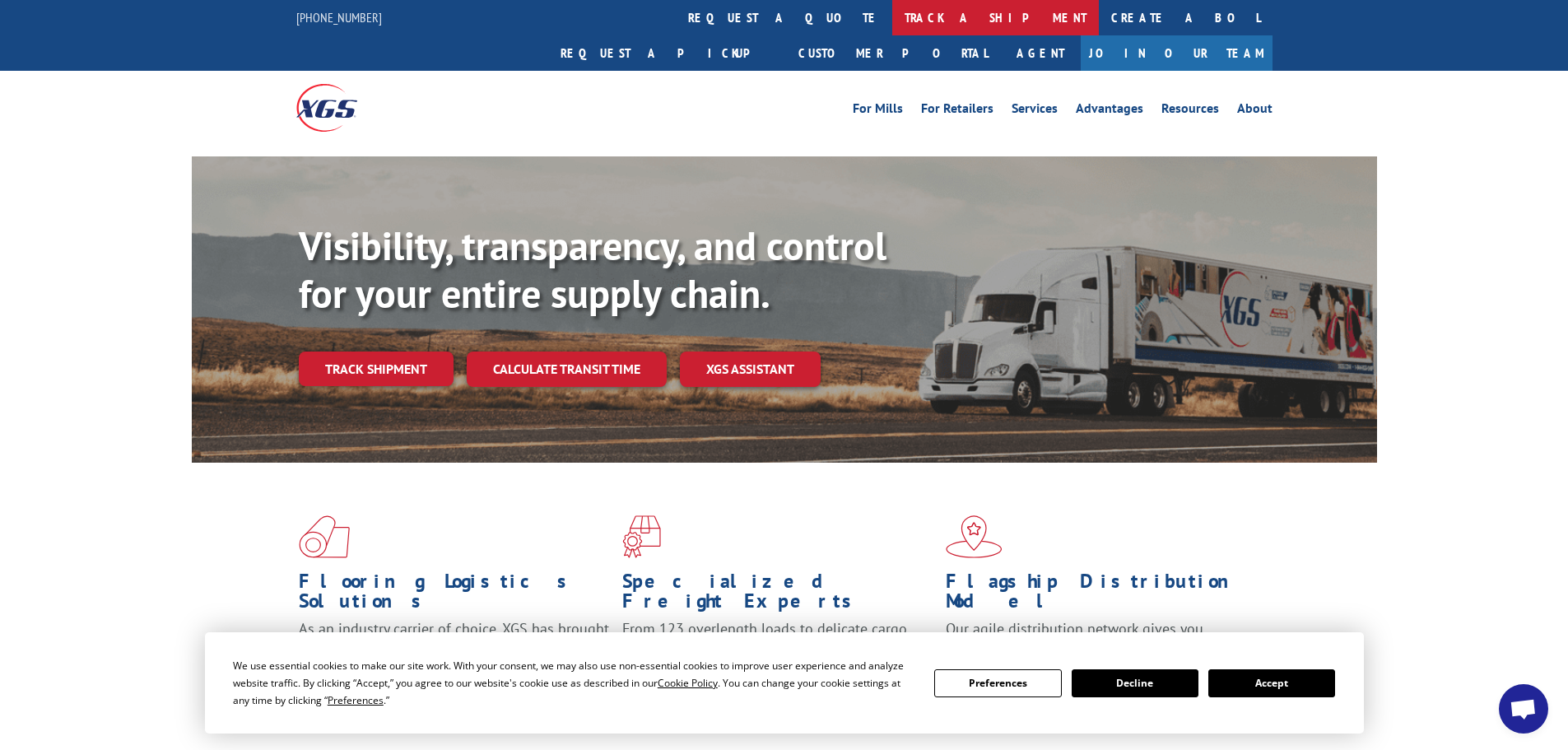
click at [892, 18] on link "track a shipment" at bounding box center [995, 17] width 206 height 35
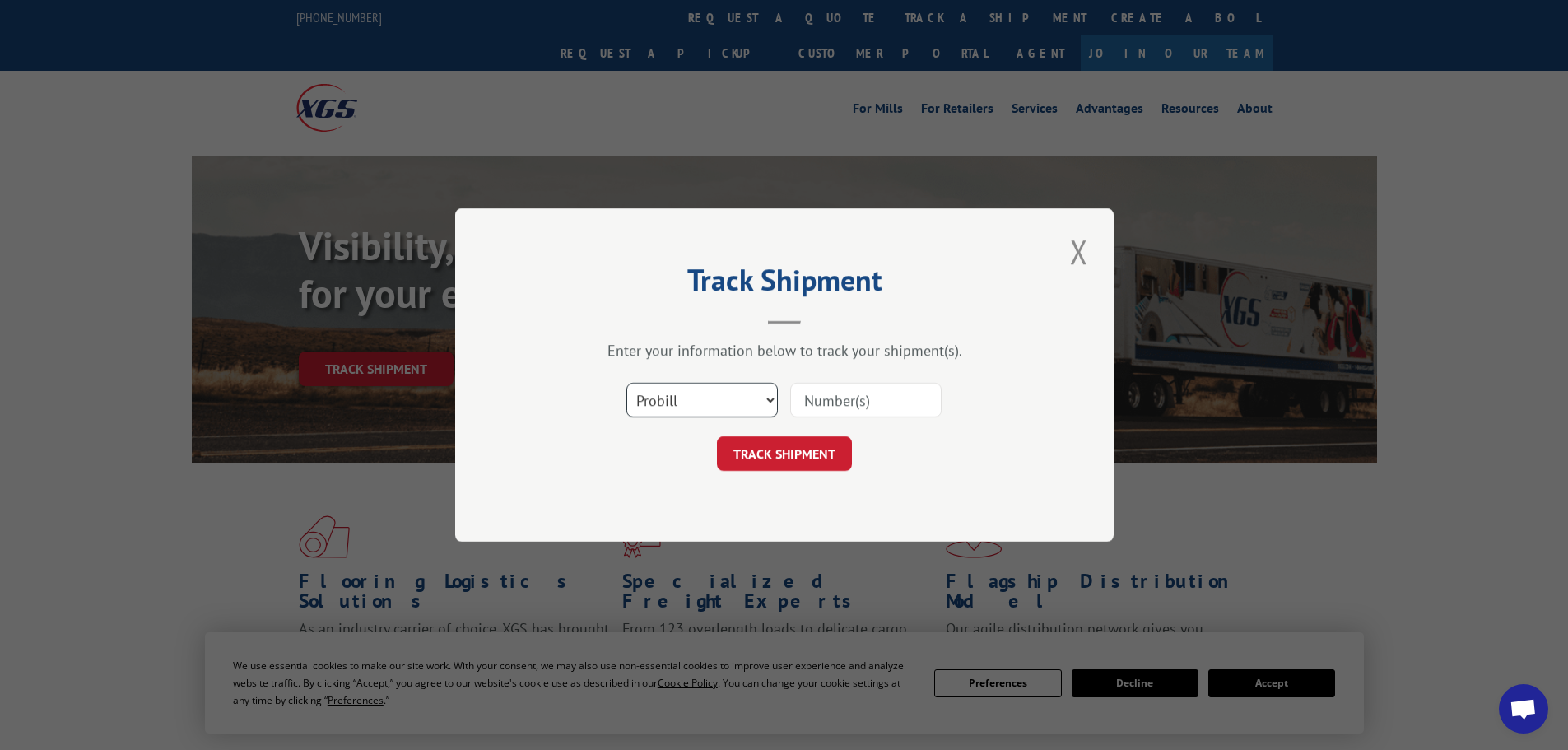
click at [729, 401] on select "Select category... Probill BOL PO" at bounding box center [701, 400] width 151 height 35
select select "po"
click at [626, 383] on select "Select category... Probill BOL PO" at bounding box center [701, 400] width 151 height 35
click at [861, 395] on input at bounding box center [866, 400] width 151 height 35
type input "59990893"
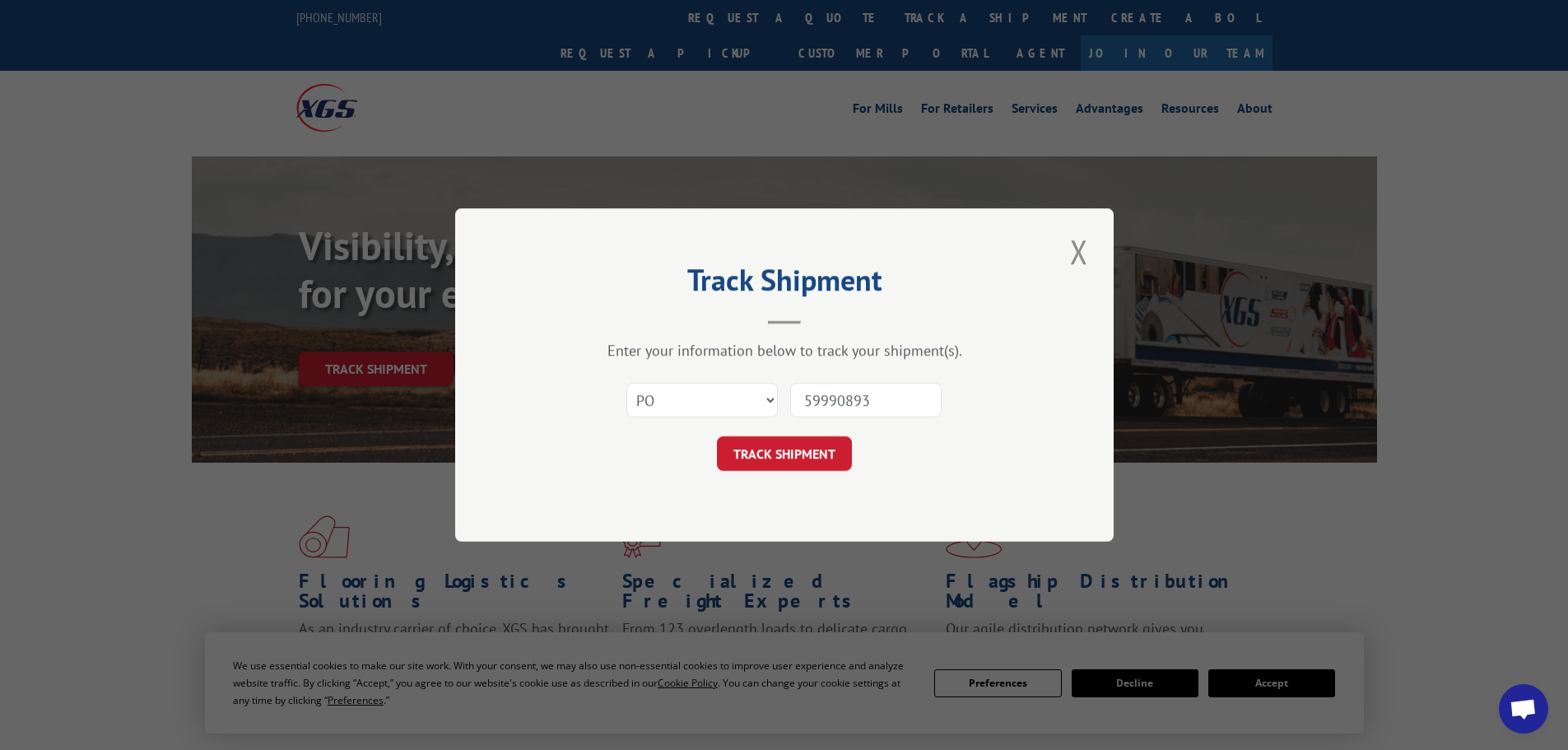
click at [717, 436] on button "TRACK SHIPMENT" at bounding box center [784, 454] width 135 height 35
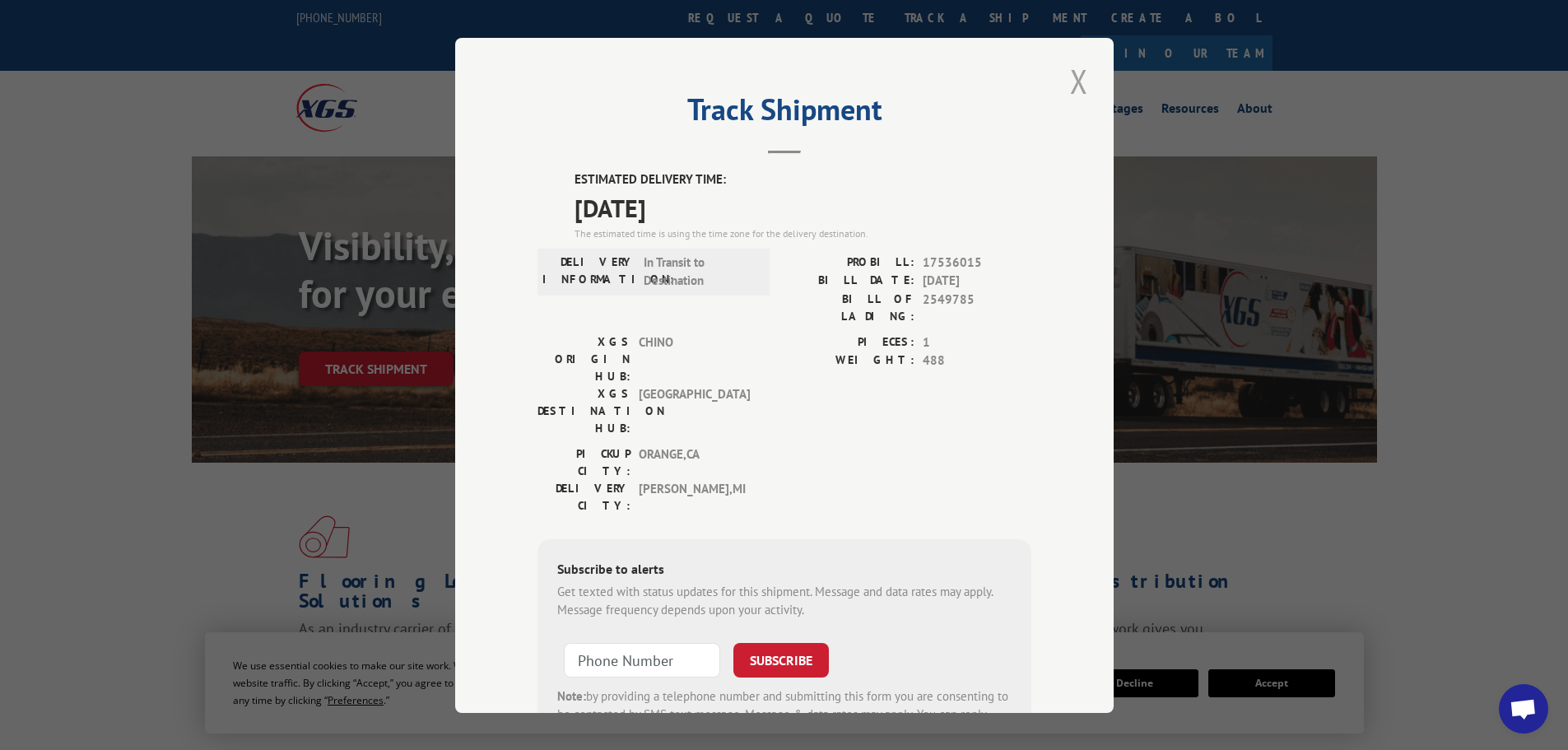
click at [1075, 74] on button "Close modal" at bounding box center [1079, 81] width 28 height 45
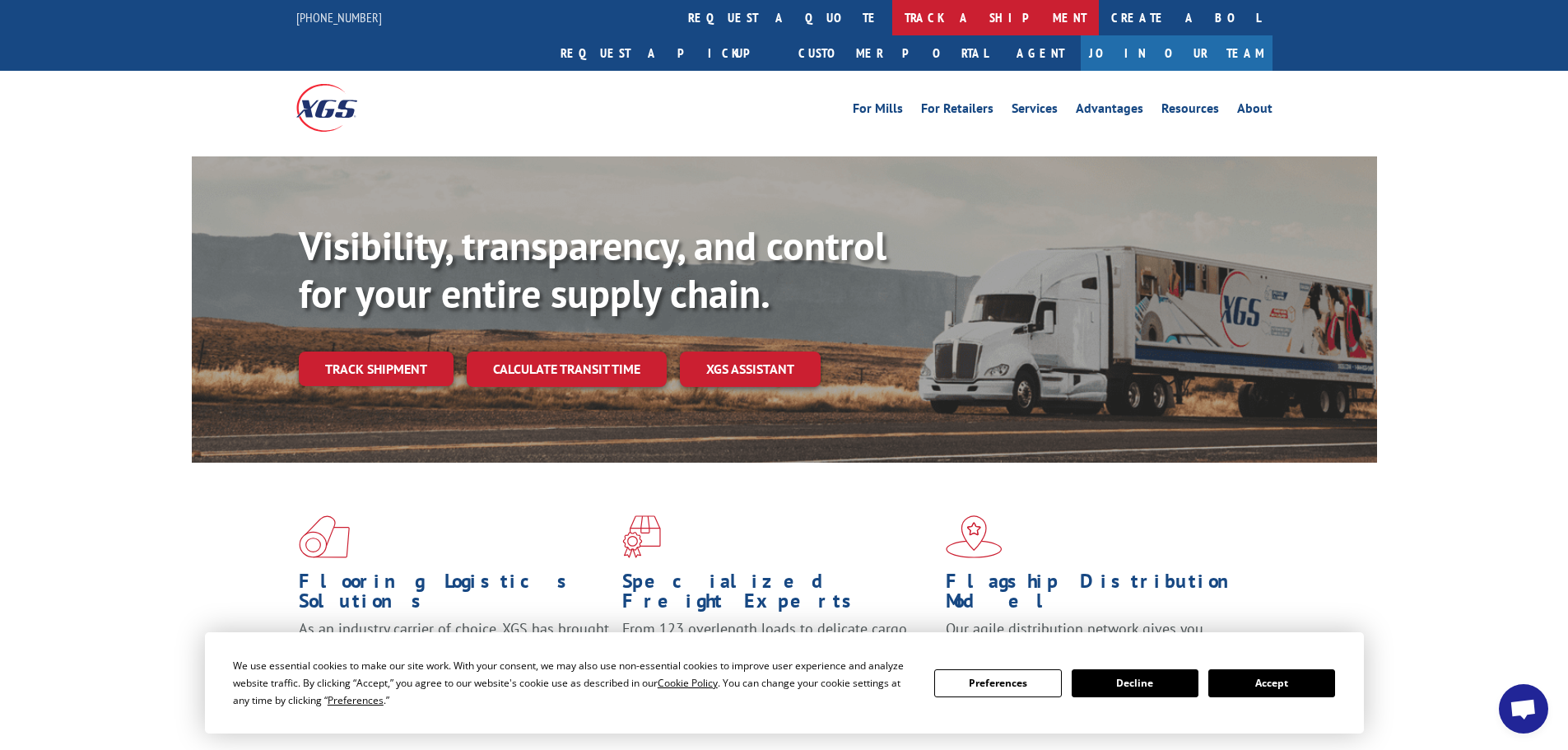
click at [892, 10] on link "track a shipment" at bounding box center [995, 17] width 206 height 35
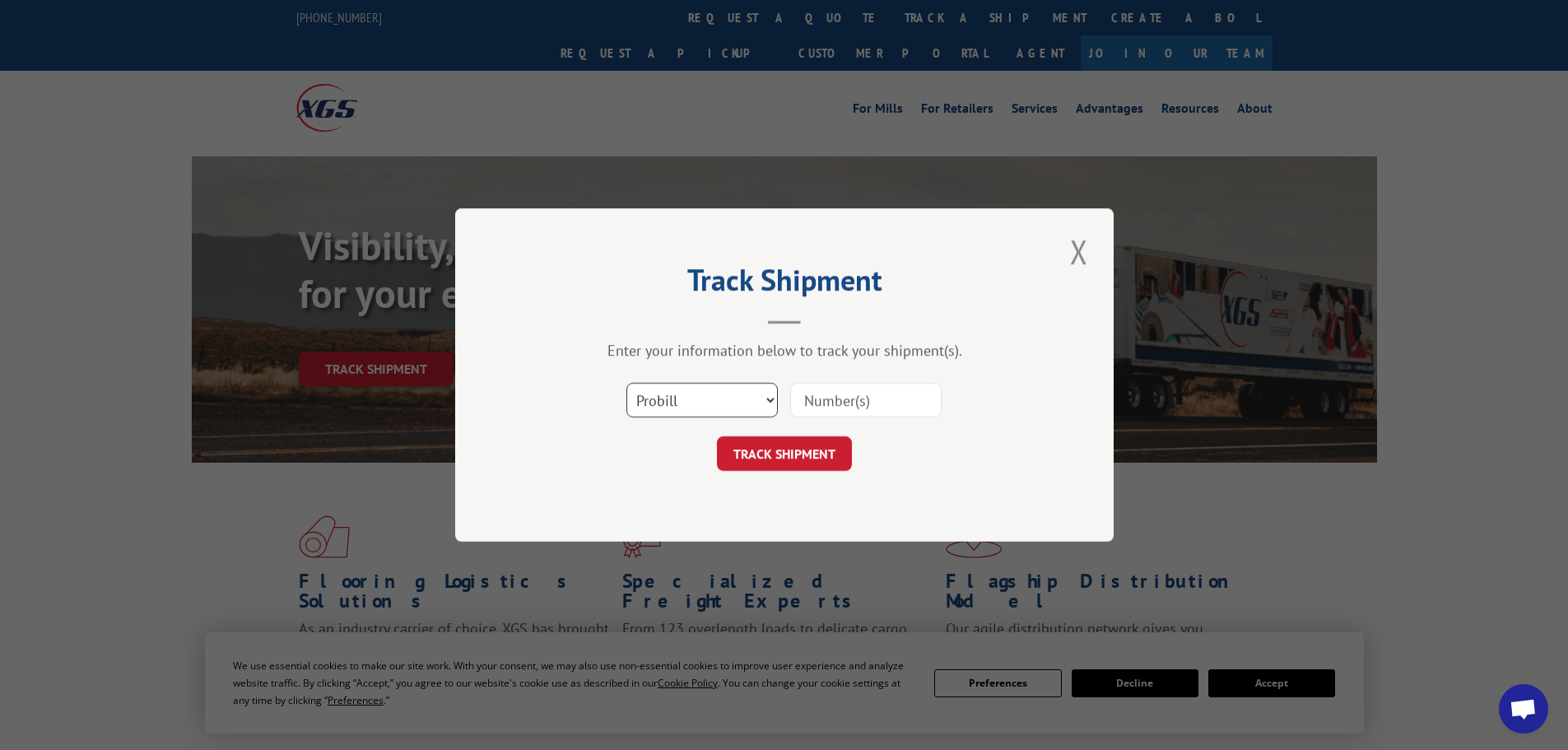
click at [720, 392] on select "Select category... Probill BOL PO" at bounding box center [701, 400] width 151 height 35
select select "po"
click at [626, 383] on select "Select category... Probill BOL PO" at bounding box center [701, 400] width 151 height 35
click at [882, 391] on input at bounding box center [866, 400] width 151 height 35
type input "59990922"
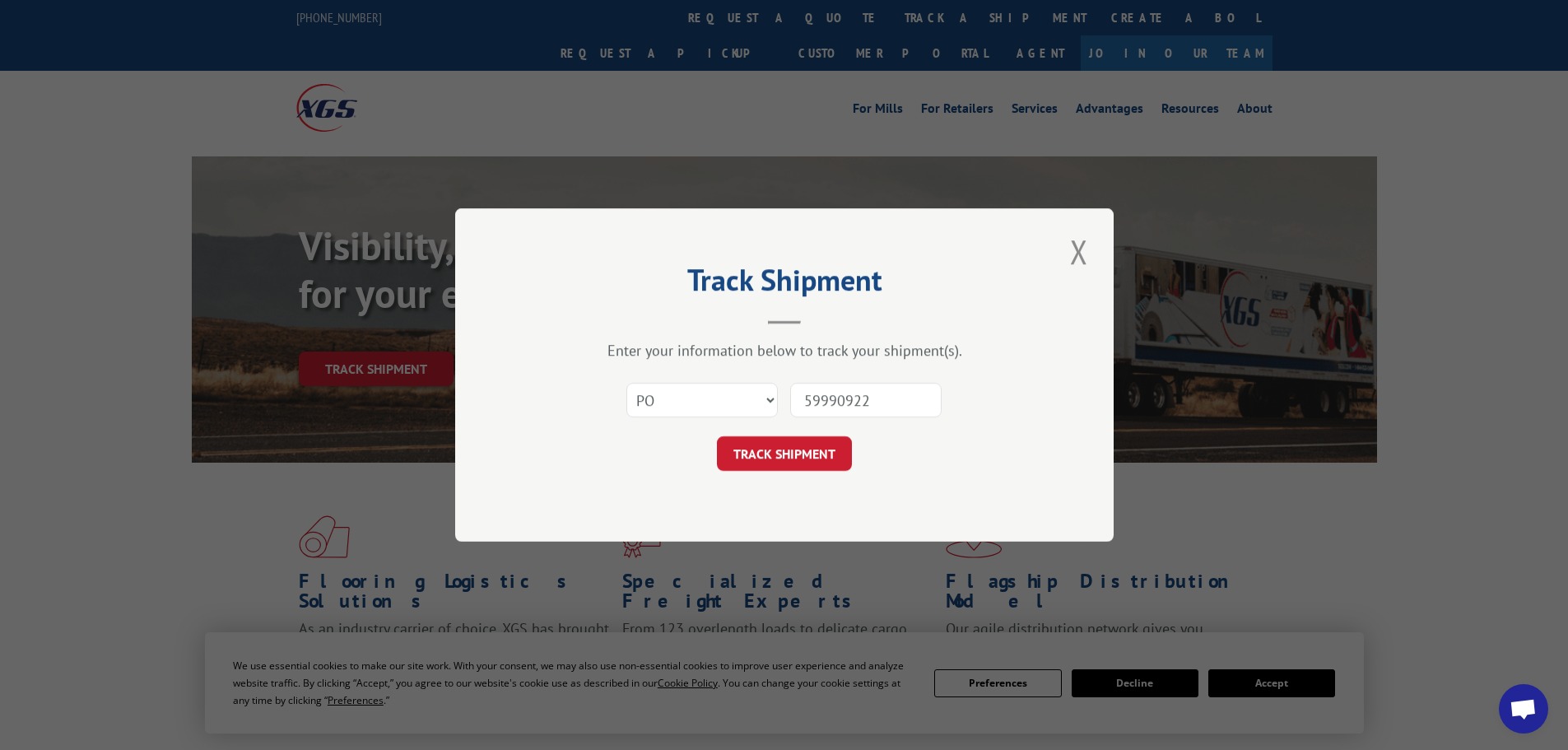
click at [717, 436] on button "TRACK SHIPMENT" at bounding box center [784, 454] width 135 height 35
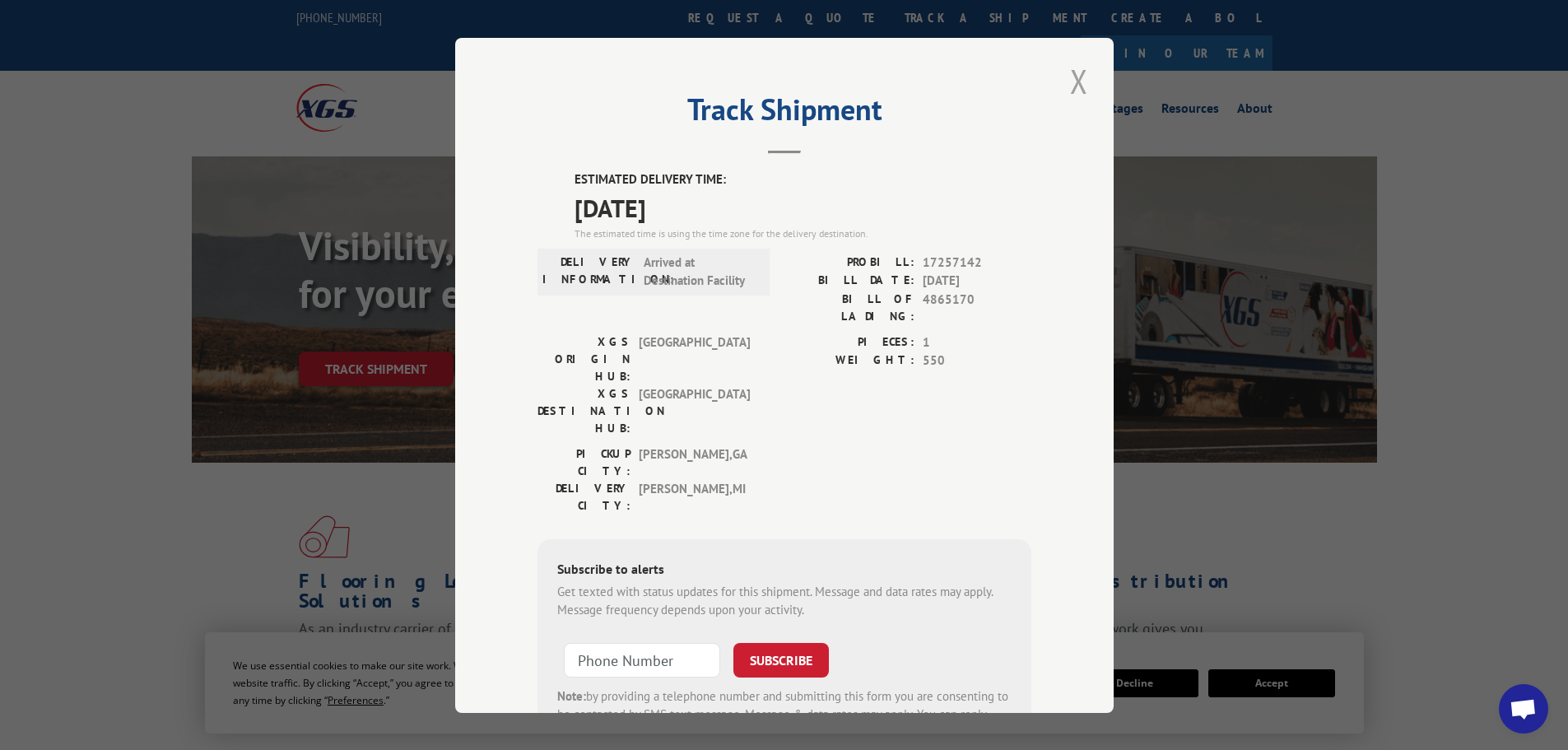
click at [1065, 81] on button "Close modal" at bounding box center [1079, 81] width 28 height 45
